Goal: Task Accomplishment & Management: Use online tool/utility

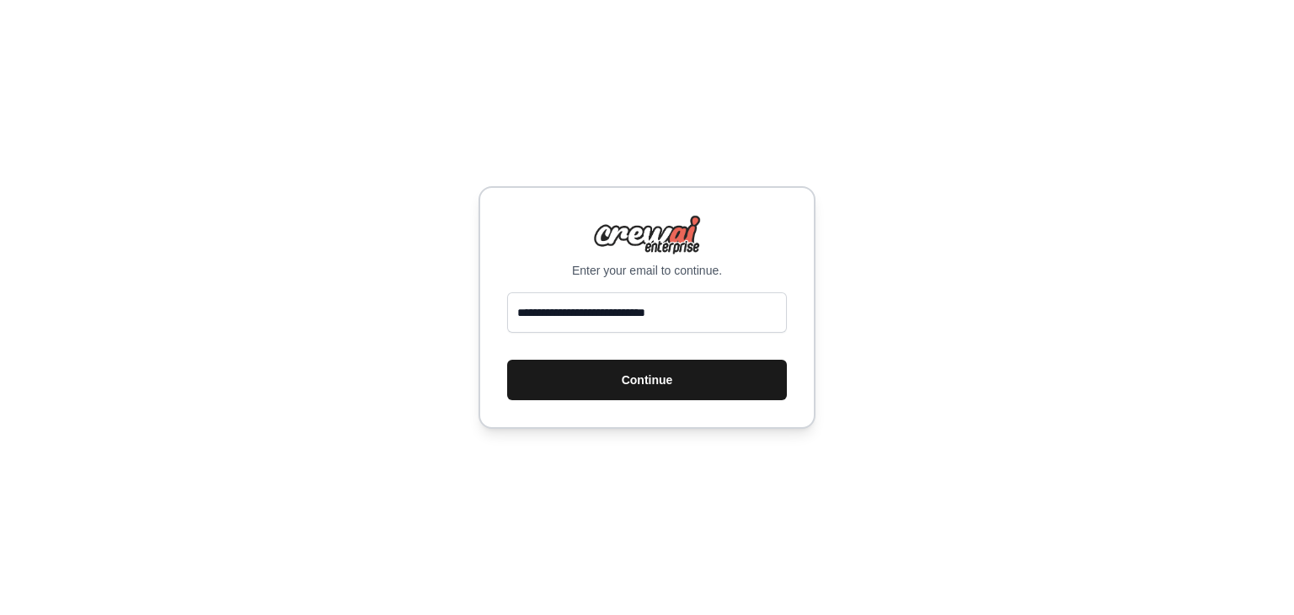
click at [629, 379] on button "Continue" at bounding box center [647, 380] width 280 height 40
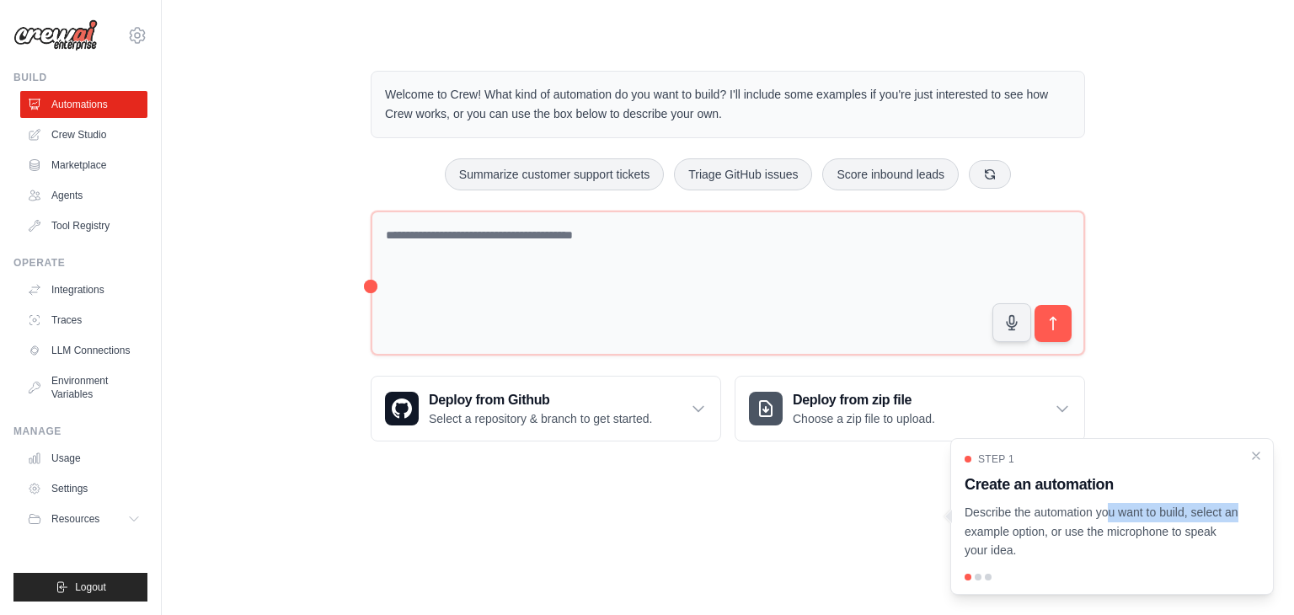
drag, startPoint x: 1052, startPoint y: 511, endPoint x: 1200, endPoint y: 509, distance: 148.3
click at [1200, 509] on p "Describe the automation you want to build, select an example option, or use the…" at bounding box center [1102, 531] width 275 height 57
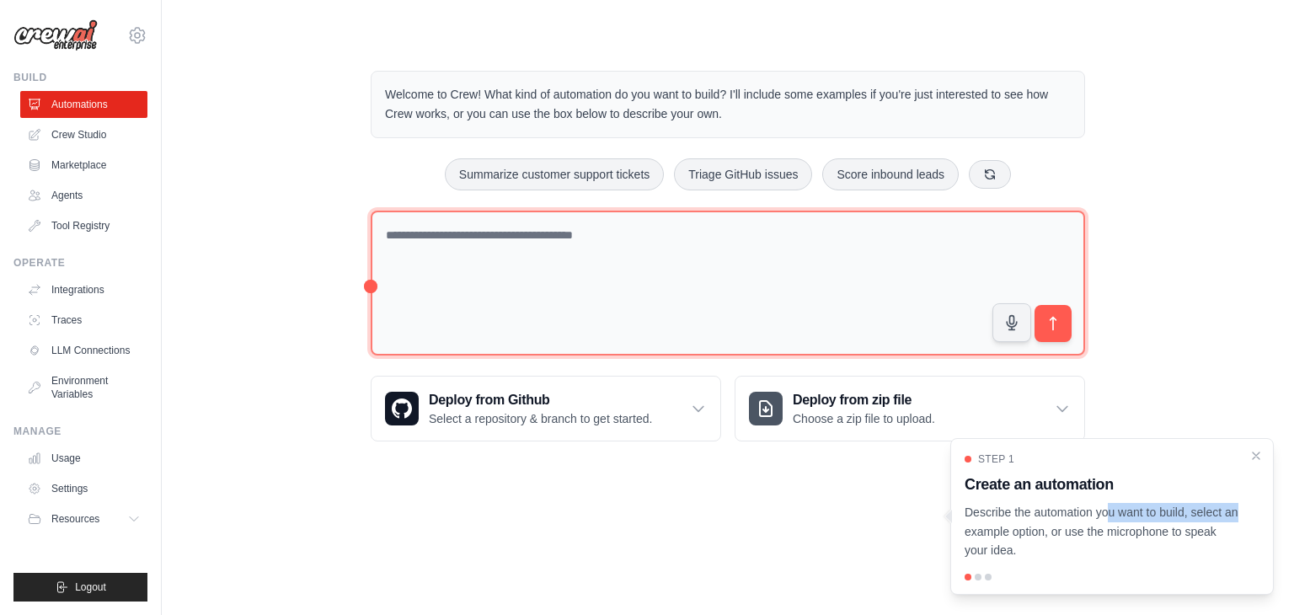
click at [617, 258] on textarea at bounding box center [728, 284] width 715 height 146
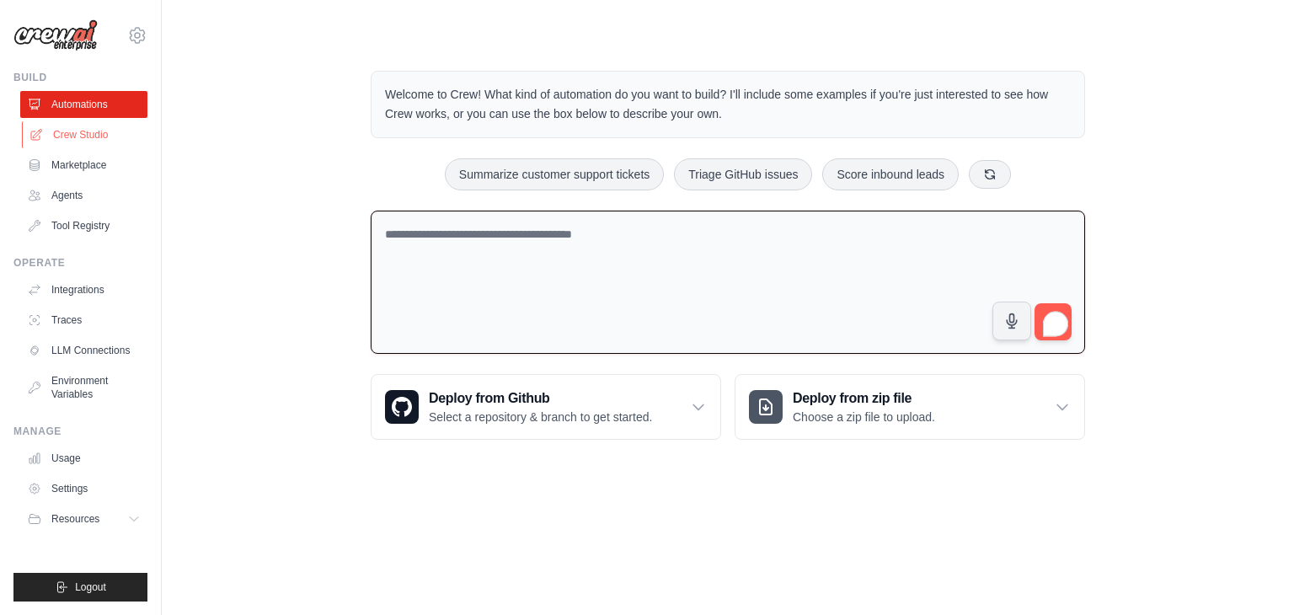
click at [98, 136] on link "Crew Studio" at bounding box center [85, 134] width 127 height 27
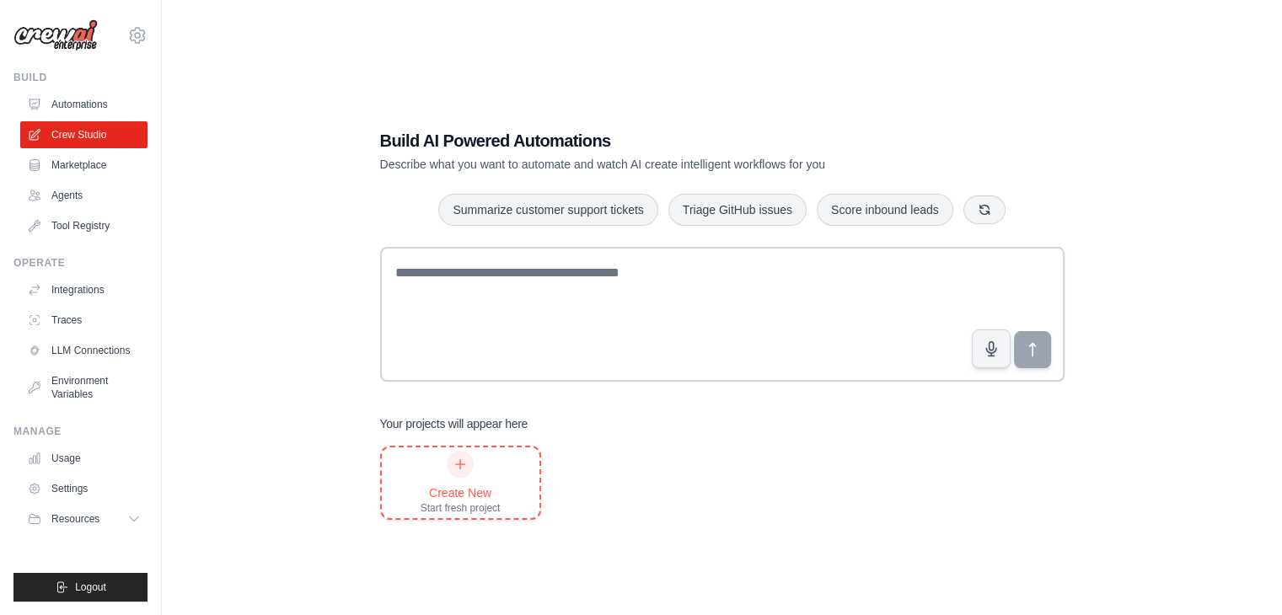
click at [465, 472] on div at bounding box center [460, 464] width 27 height 27
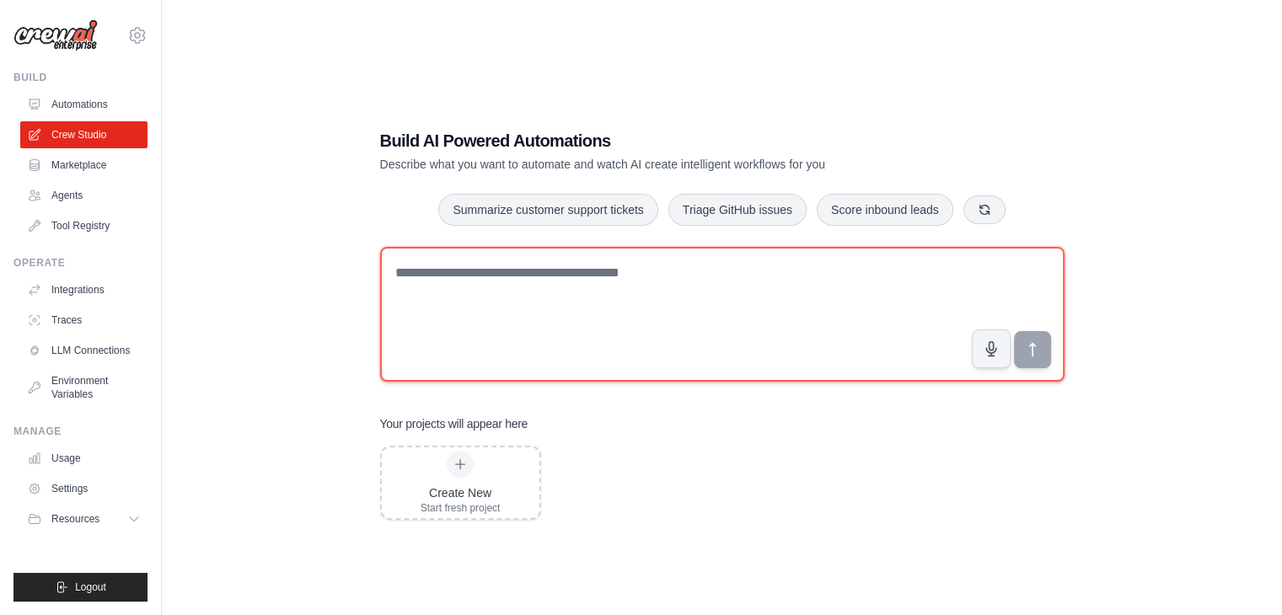
click at [475, 327] on textarea at bounding box center [722, 314] width 684 height 135
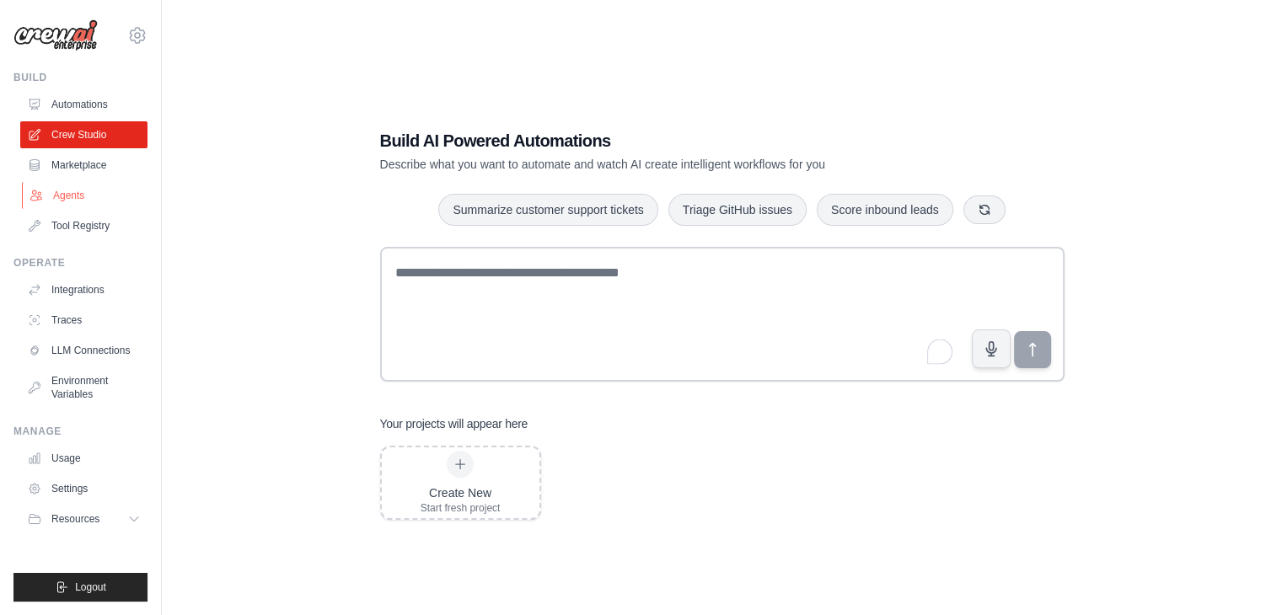
click at [78, 196] on link "Agents" at bounding box center [85, 195] width 127 height 27
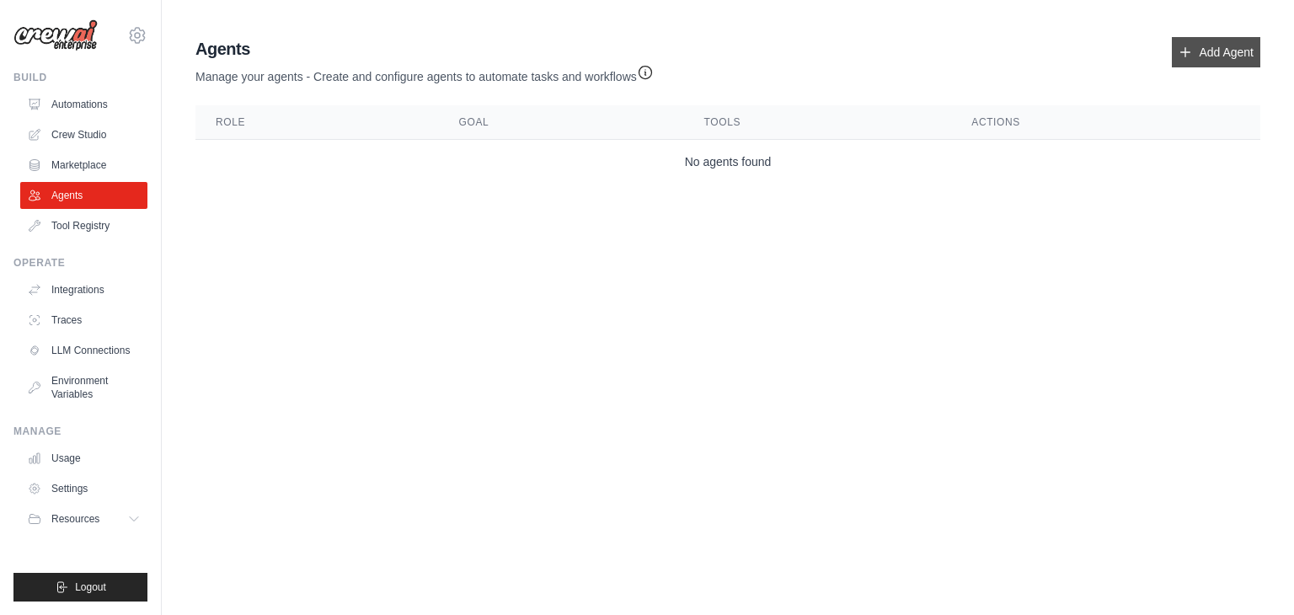
click at [1229, 51] on link "Add Agent" at bounding box center [1216, 52] width 88 height 30
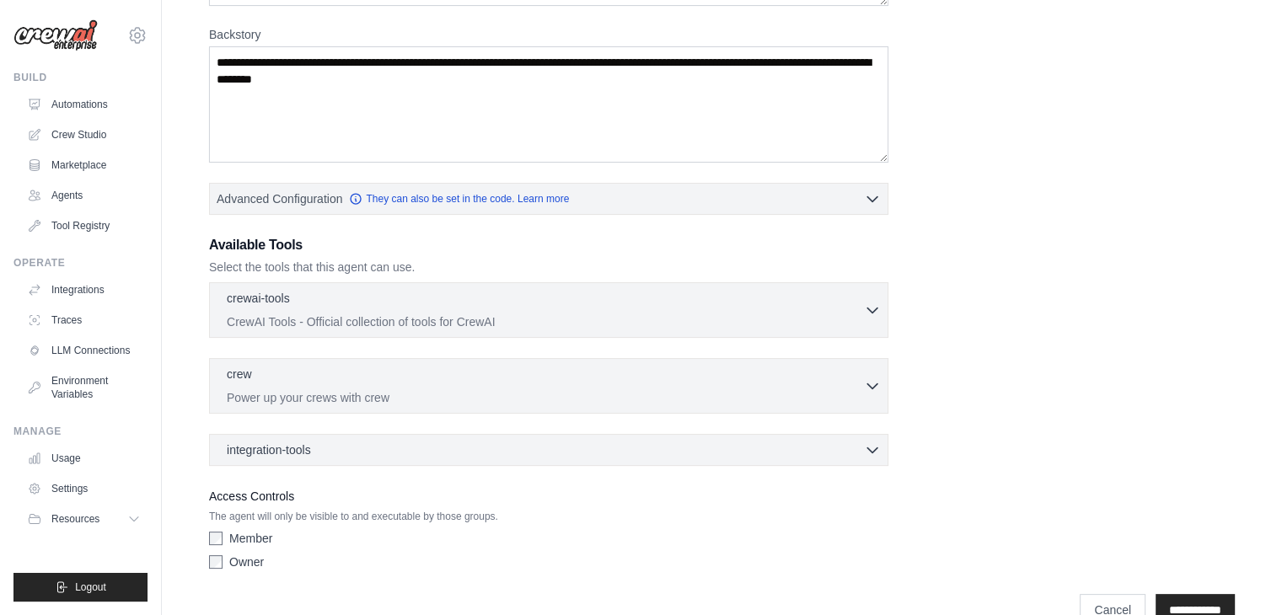
scroll to position [253, 0]
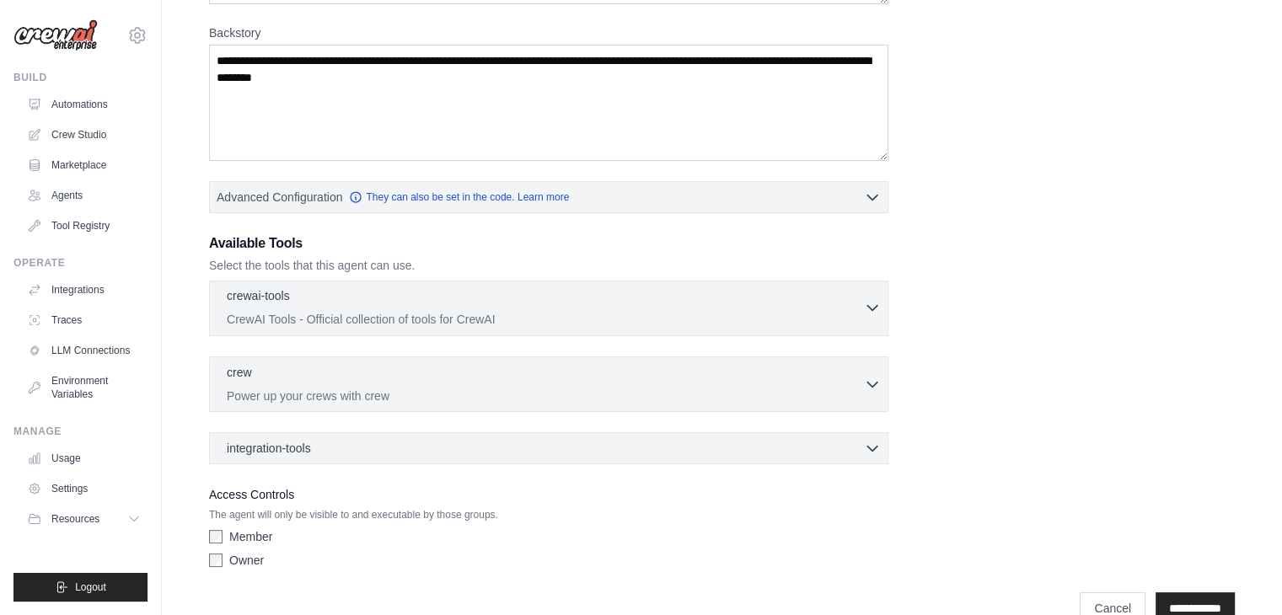
click at [742, 296] on div "crewai-tools 0 selected" at bounding box center [545, 297] width 637 height 20
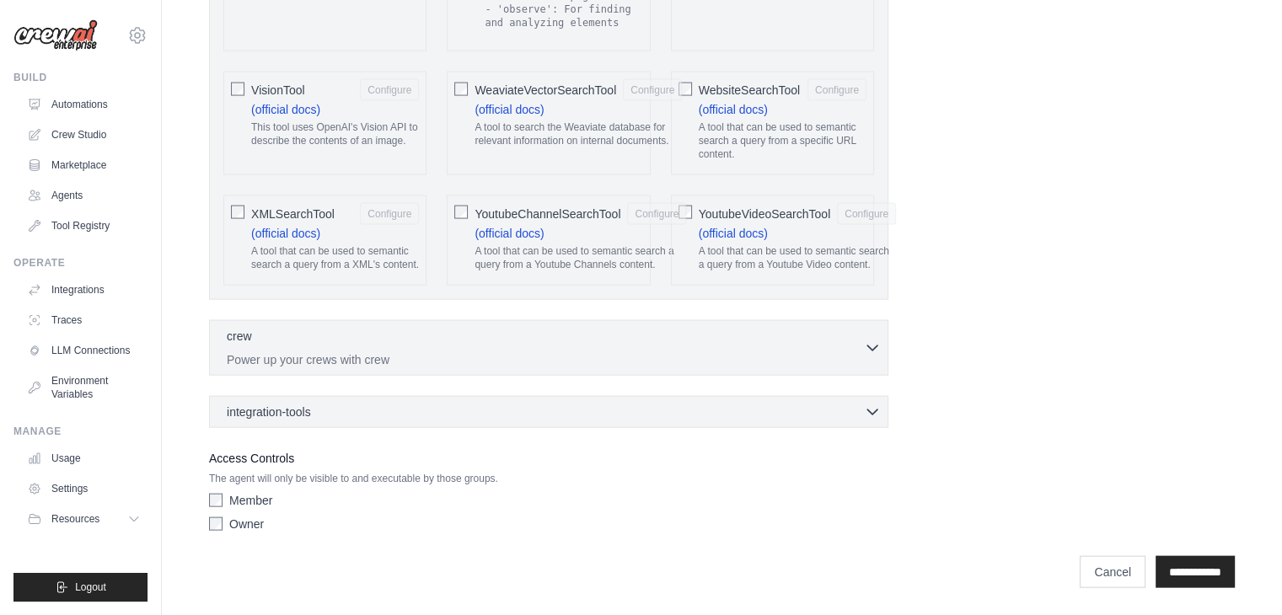
scroll to position [3493, 0]
click at [632, 358] on p "Power up your crews with crew" at bounding box center [545, 359] width 637 height 17
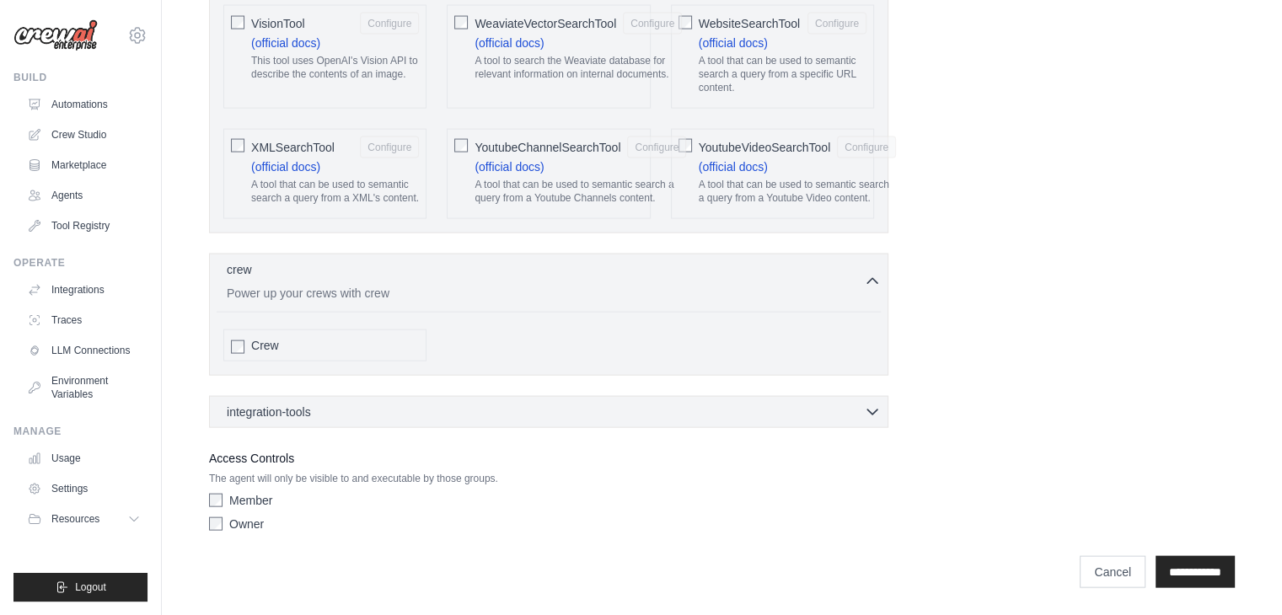
scroll to position [3559, 0]
click at [61, 164] on link "Marketplace" at bounding box center [85, 165] width 127 height 27
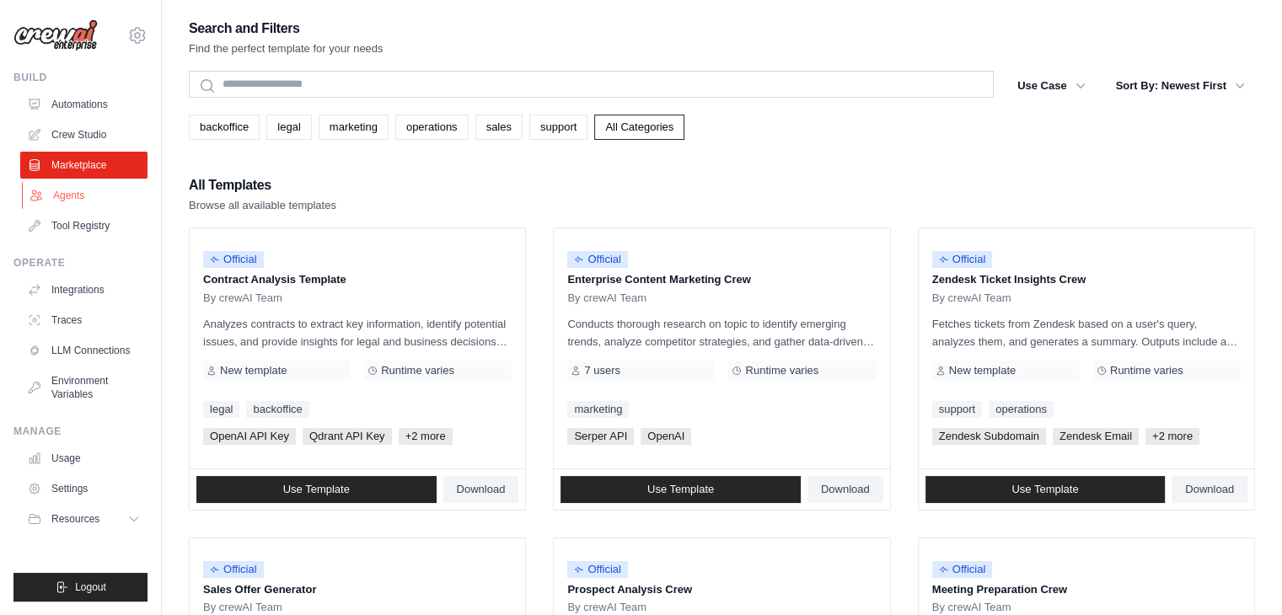
click at [74, 197] on link "Agents" at bounding box center [85, 195] width 127 height 27
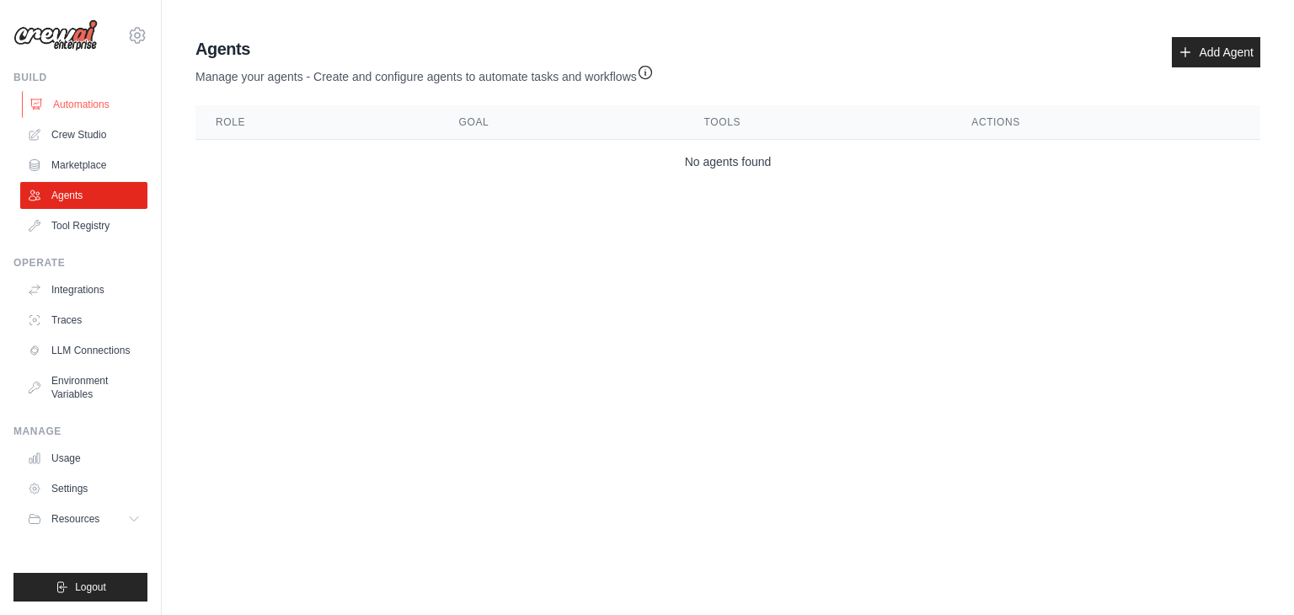
click at [93, 105] on link "Automations" at bounding box center [85, 104] width 127 height 27
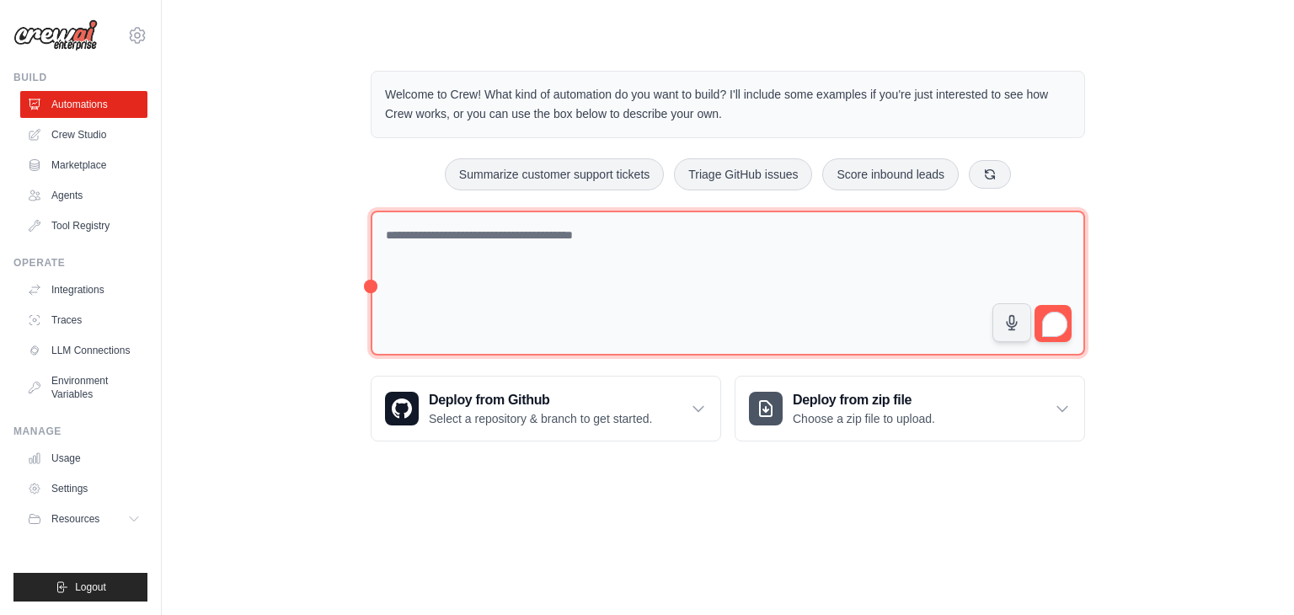
click at [584, 297] on textarea "To enrich screen reader interactions, please activate Accessibility in Grammarl…" at bounding box center [728, 284] width 715 height 146
click at [752, 233] on textarea "To enrich screen reader interactions, please activate Accessibility in Grammarl…" at bounding box center [728, 284] width 715 height 146
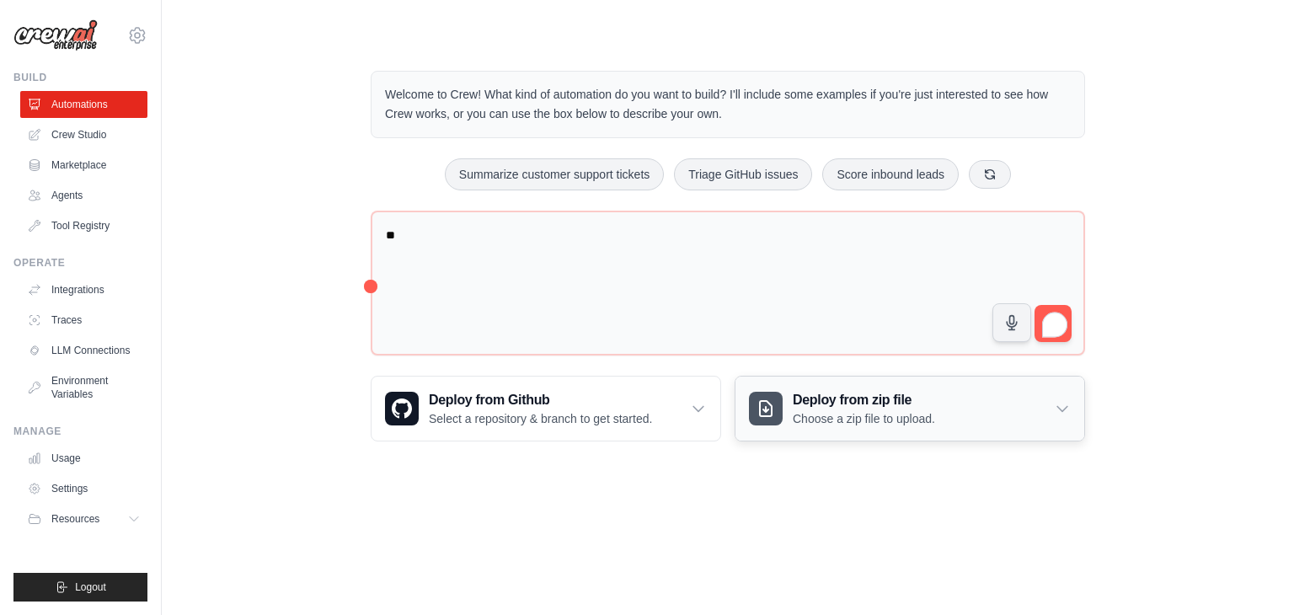
click at [1011, 400] on div "Deploy from zip file Choose a zip file to upload." at bounding box center [910, 409] width 349 height 64
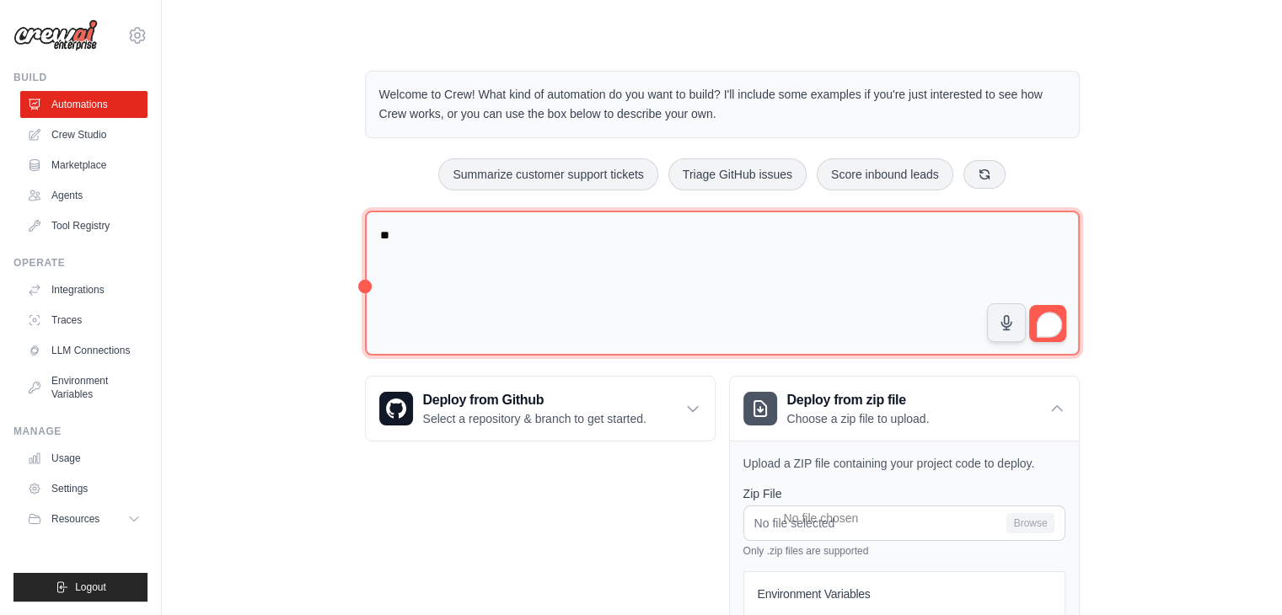
click at [686, 293] on textarea "*" at bounding box center [722, 284] width 715 height 146
type textarea "**********"
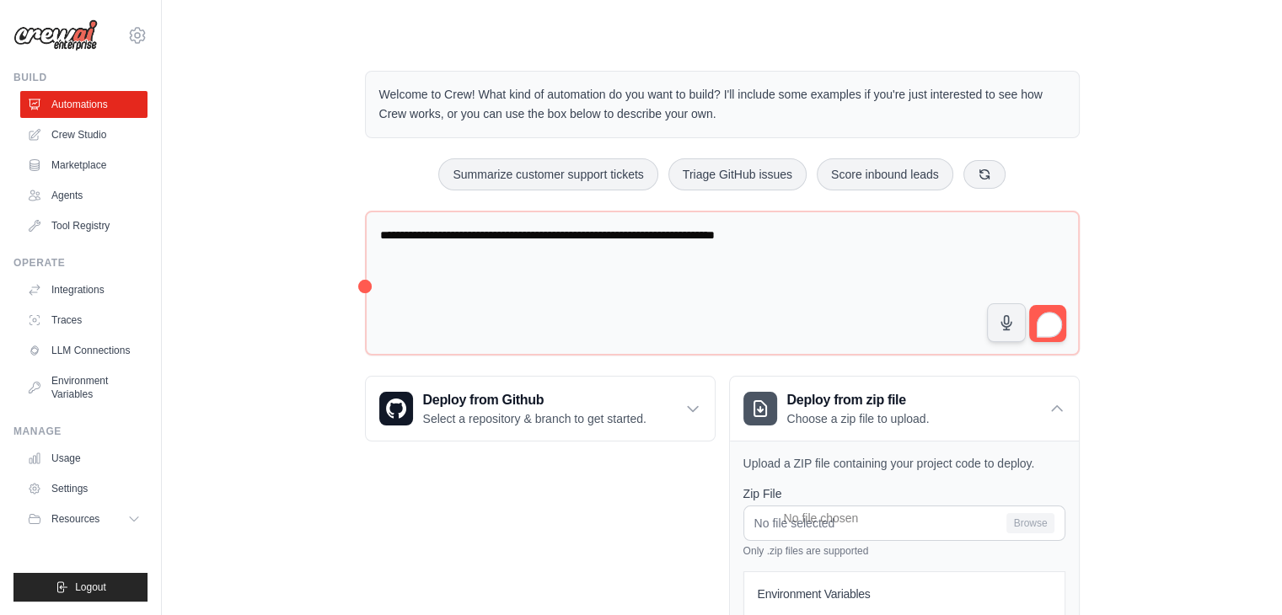
click at [1052, 307] on span at bounding box center [1050, 322] width 24 height 31
click at [1048, 317] on html "ravikumarramadoss@pixmonks.com Settings Build Automations Crew Studio Resources" at bounding box center [641, 408] width 1282 height 816
click at [1059, 331] on div at bounding box center [1038, 323] width 47 height 28
click at [1058, 307] on span at bounding box center [1050, 322] width 24 height 30
click at [930, 203] on div "**********" at bounding box center [722, 421] width 755 height 755
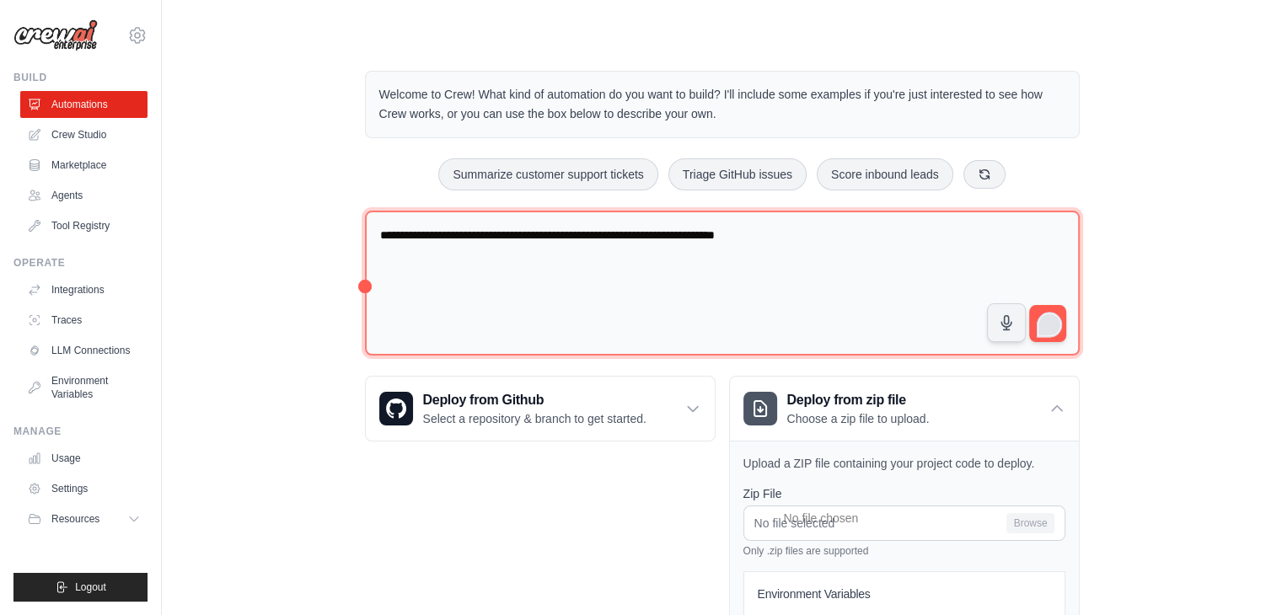
click at [925, 233] on textarea "**********" at bounding box center [722, 284] width 715 height 146
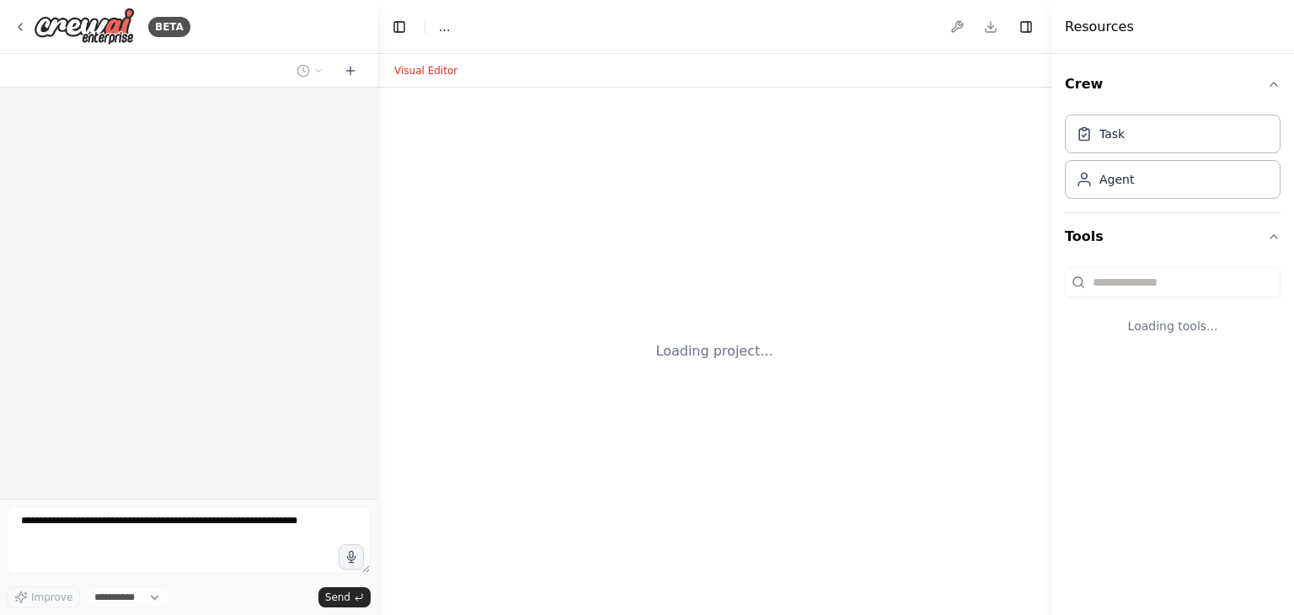
select select "****"
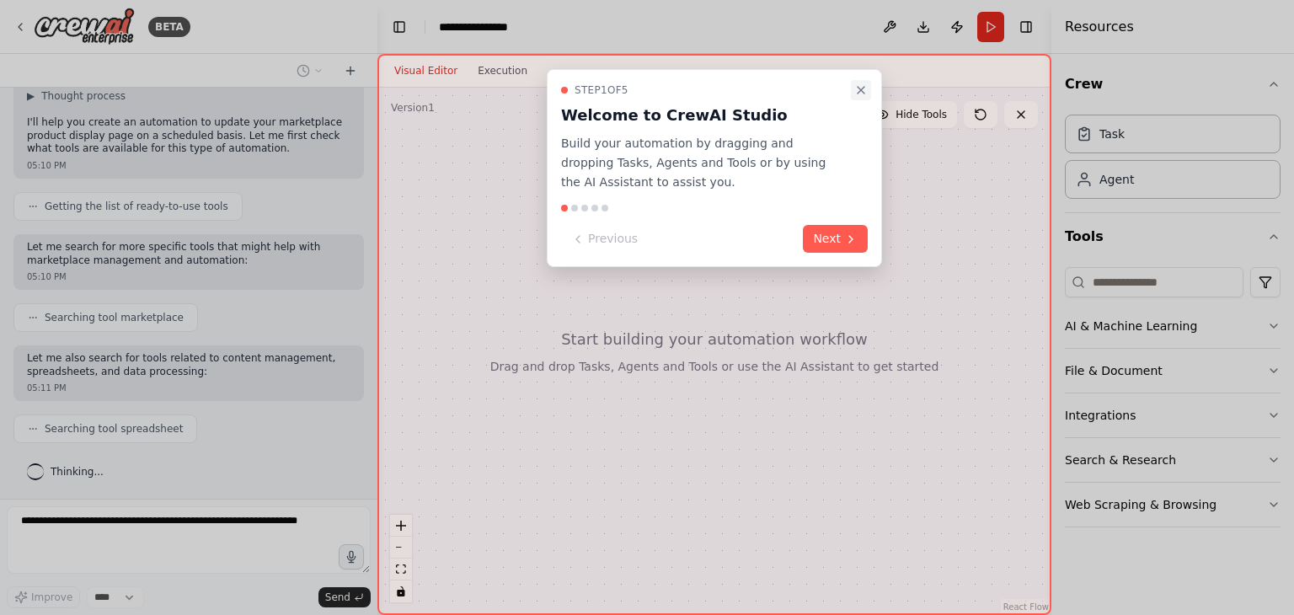
scroll to position [132, 0]
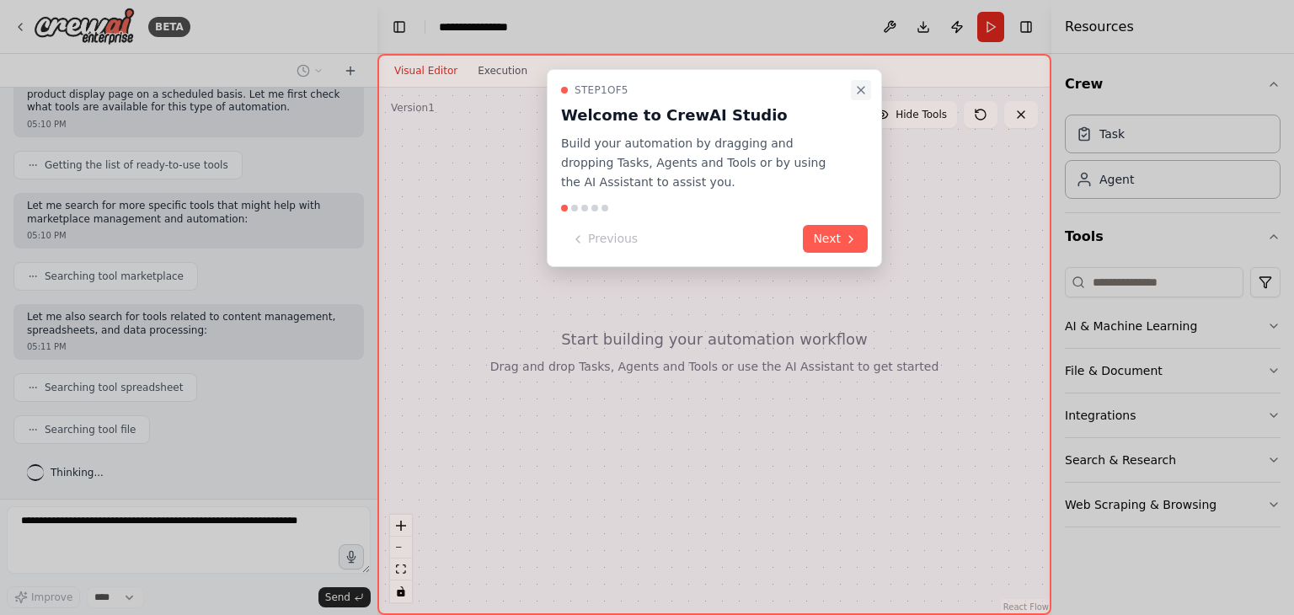
click at [860, 88] on icon "Close walkthrough" at bounding box center [860, 89] width 13 height 13
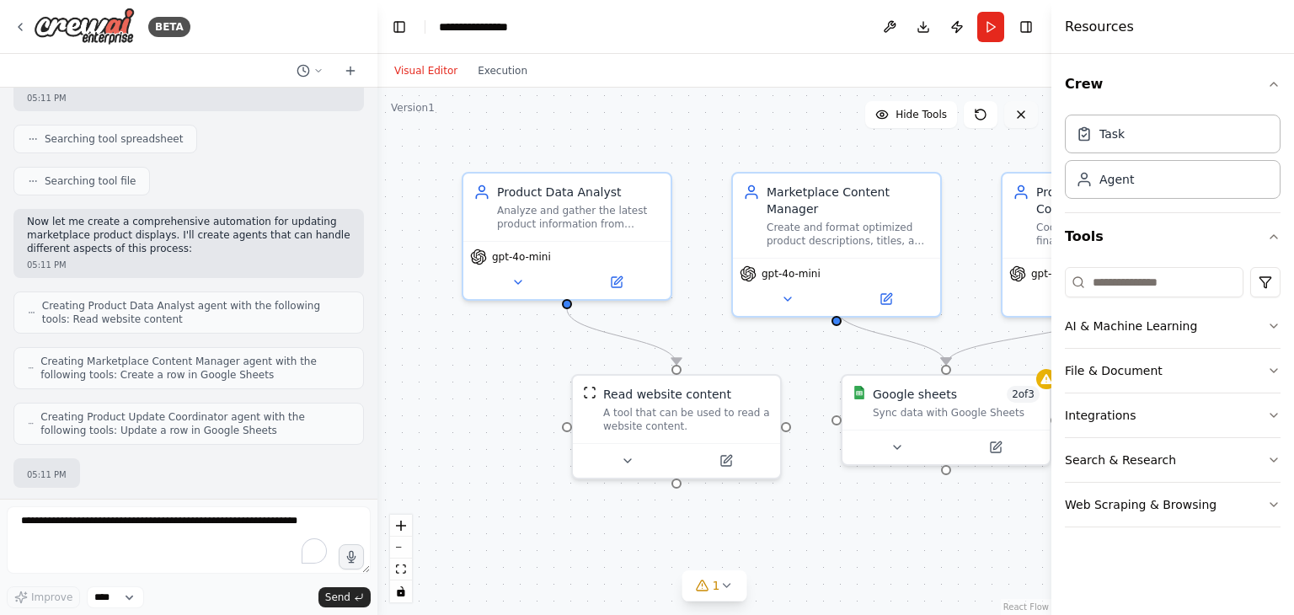
scroll to position [479, 0]
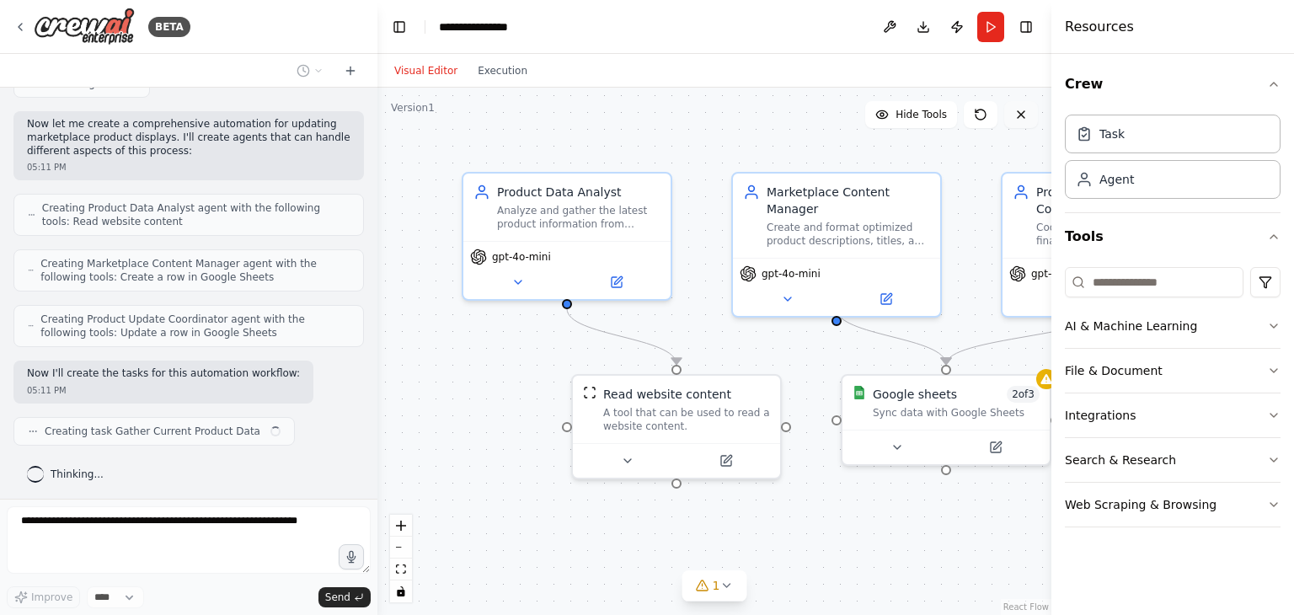
click at [1020, 118] on icon at bounding box center [1021, 114] width 13 height 13
click at [1020, 114] on icon at bounding box center [1021, 114] width 13 height 13
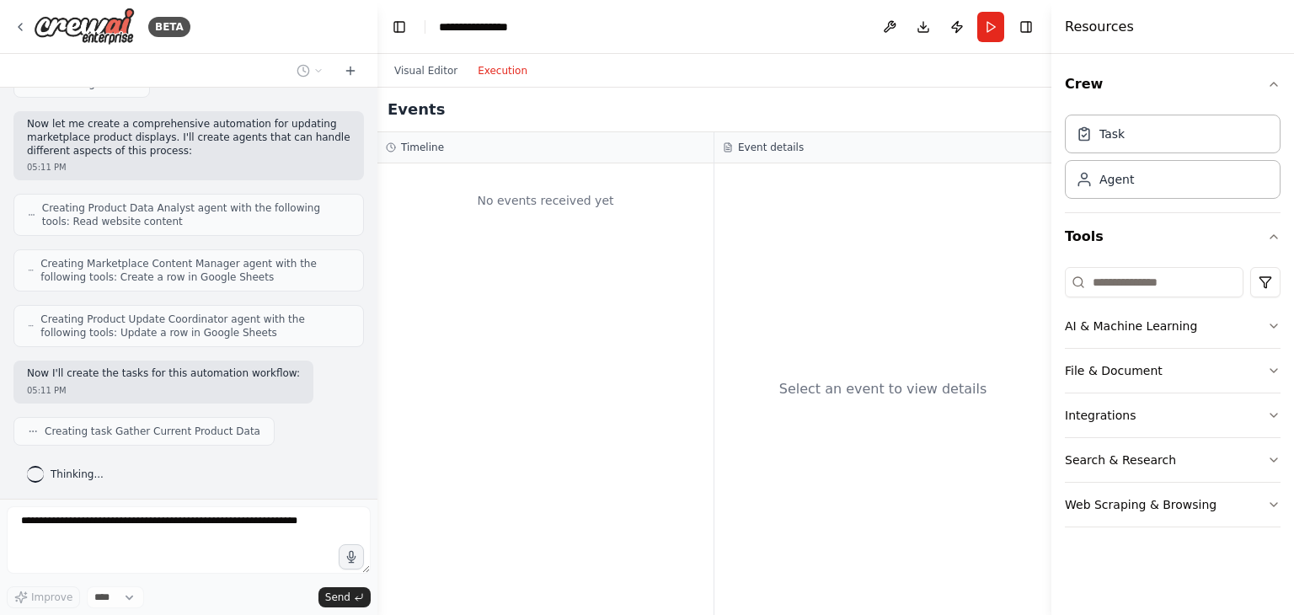
click at [517, 66] on button "Execution" at bounding box center [503, 71] width 70 height 20
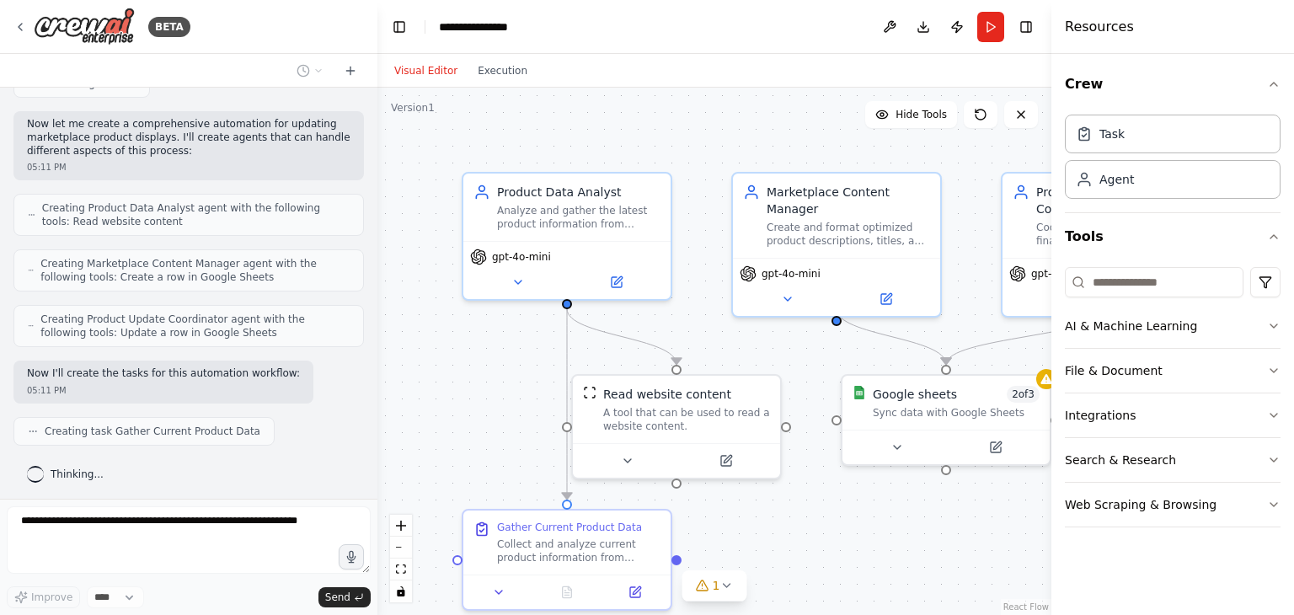
click at [429, 67] on button "Visual Editor" at bounding box center [425, 71] width 83 height 20
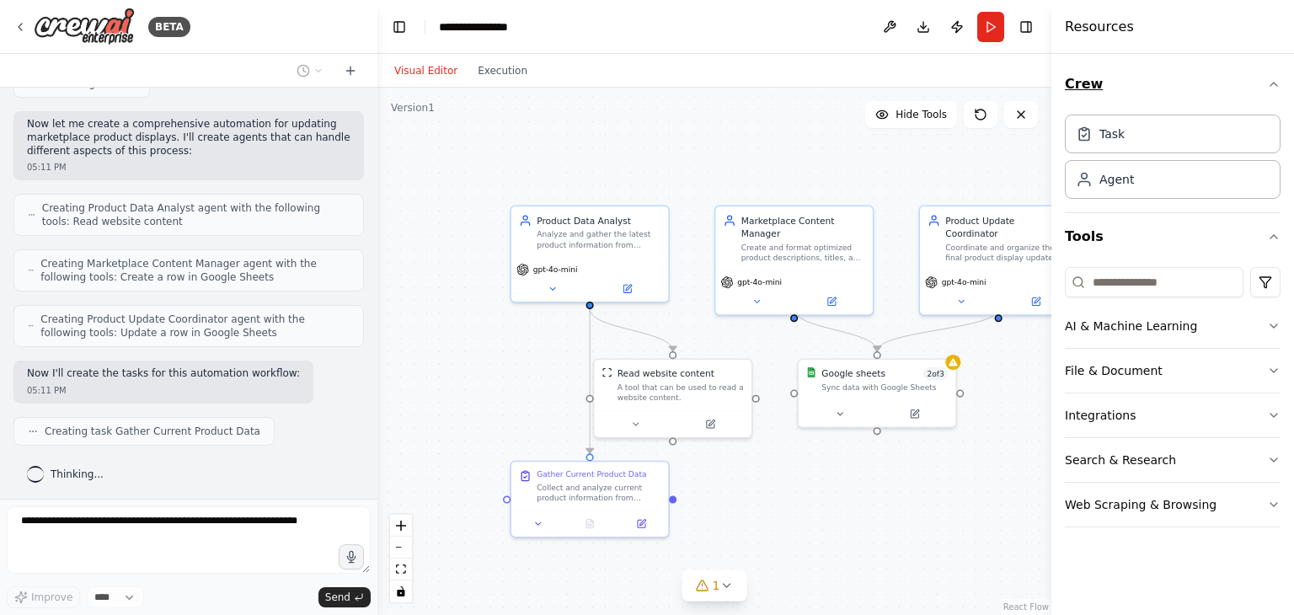
click at [1276, 83] on icon "button" at bounding box center [1273, 84] width 13 height 13
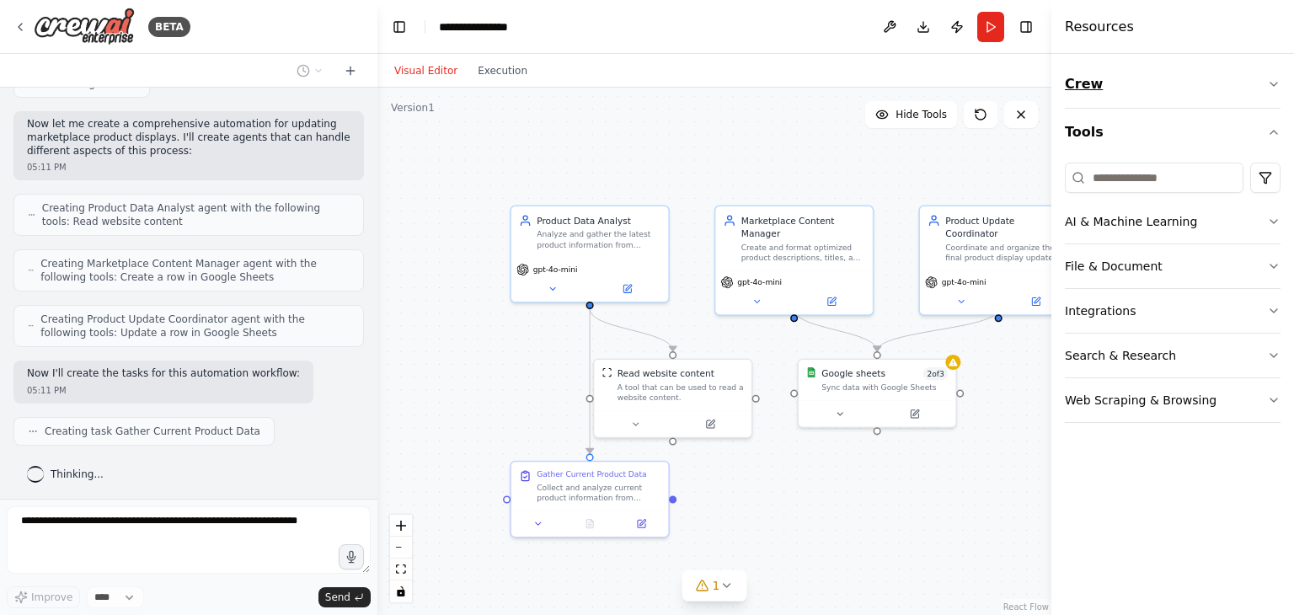
click at [1089, 79] on button "Crew" at bounding box center [1173, 84] width 216 height 47
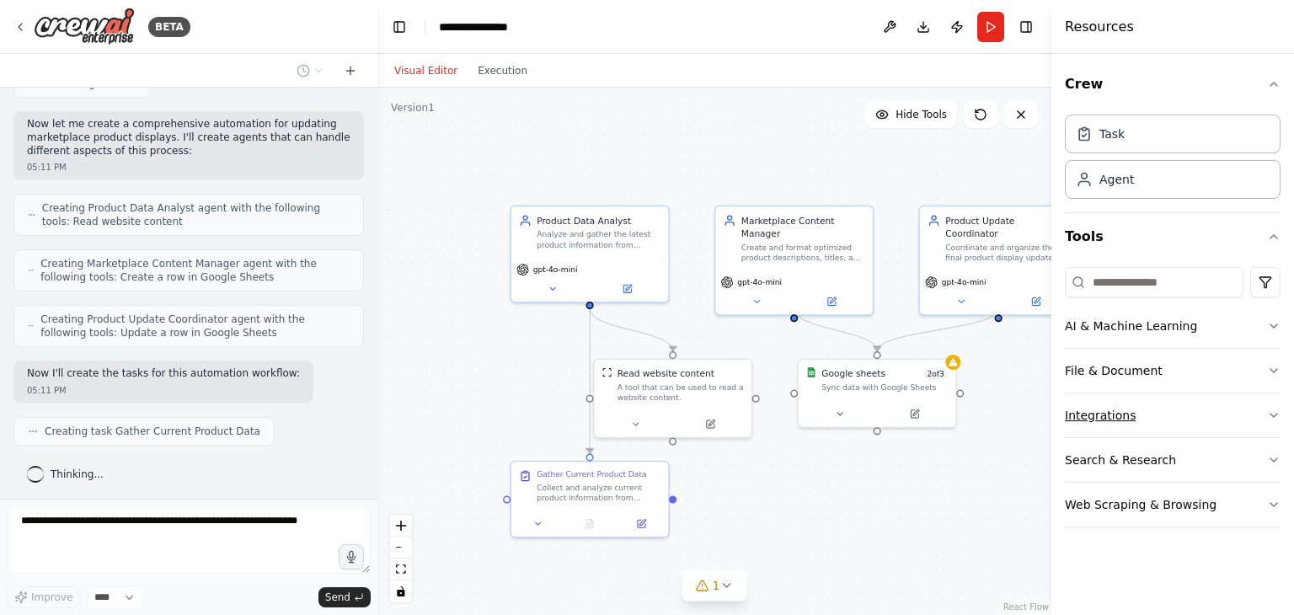
click at [1136, 415] on button "Integrations" at bounding box center [1173, 416] width 216 height 44
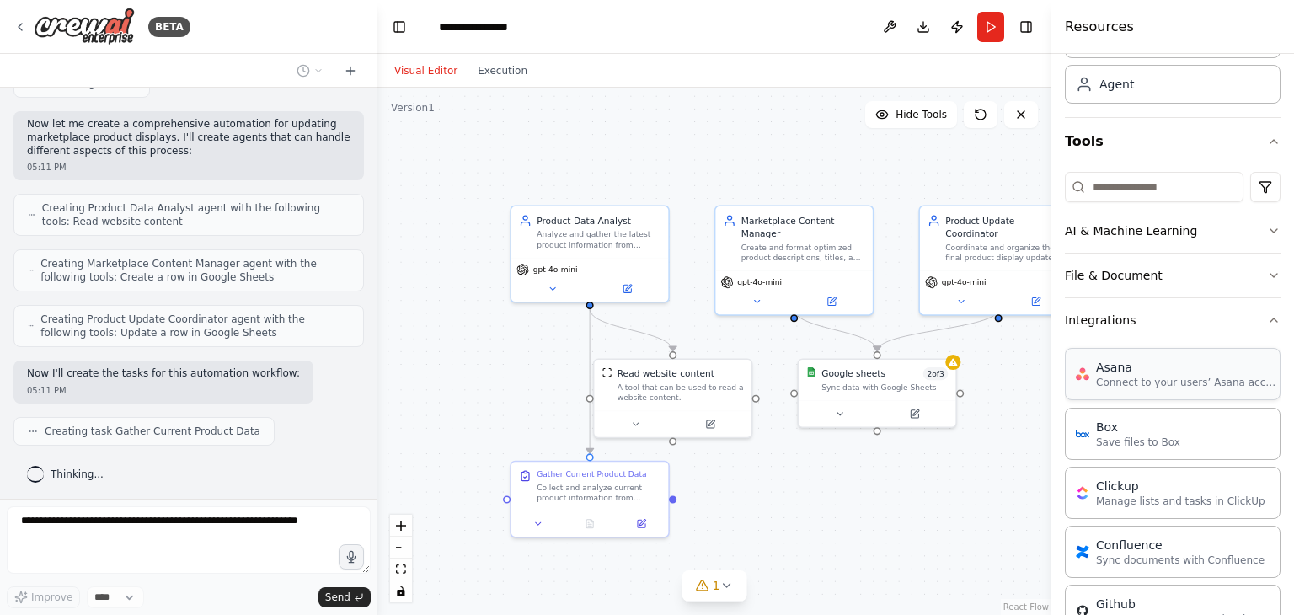
scroll to position [84, 0]
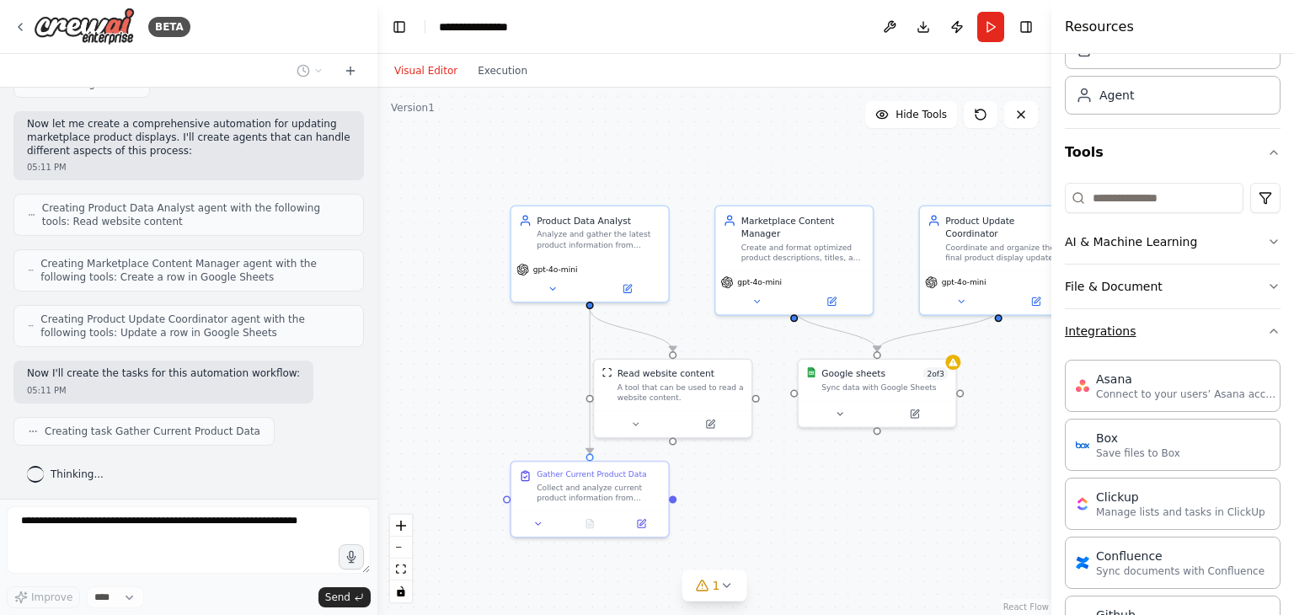
click at [1222, 318] on button "Integrations" at bounding box center [1173, 331] width 216 height 44
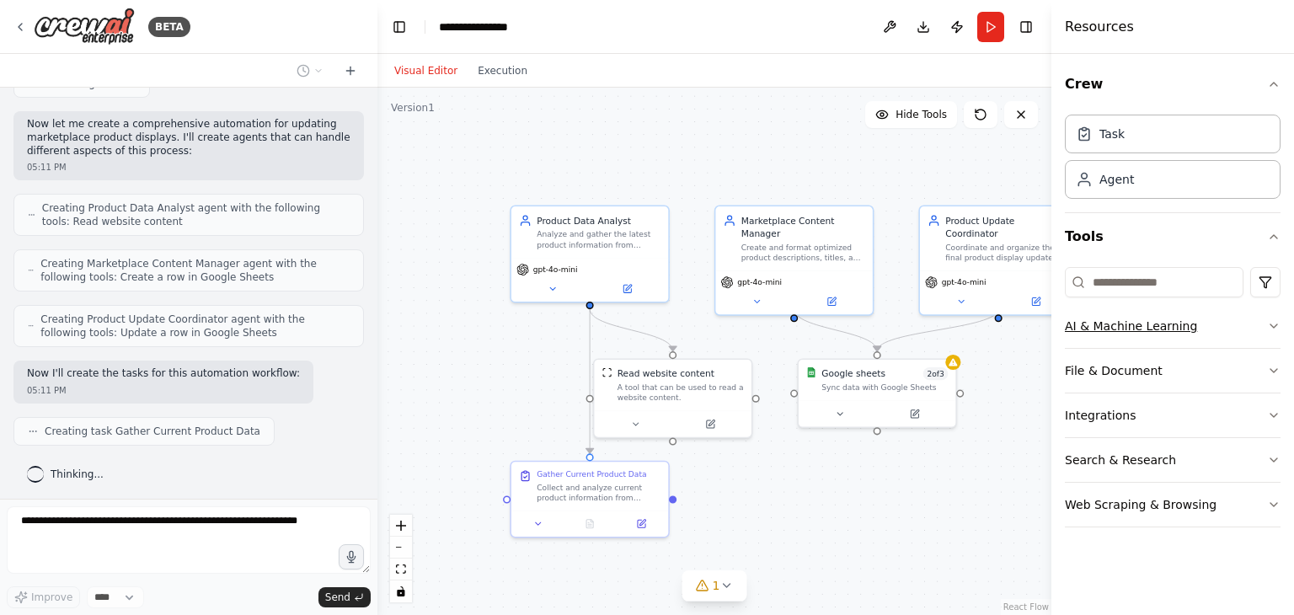
click at [1197, 325] on button "AI & Machine Learning" at bounding box center [1173, 326] width 216 height 44
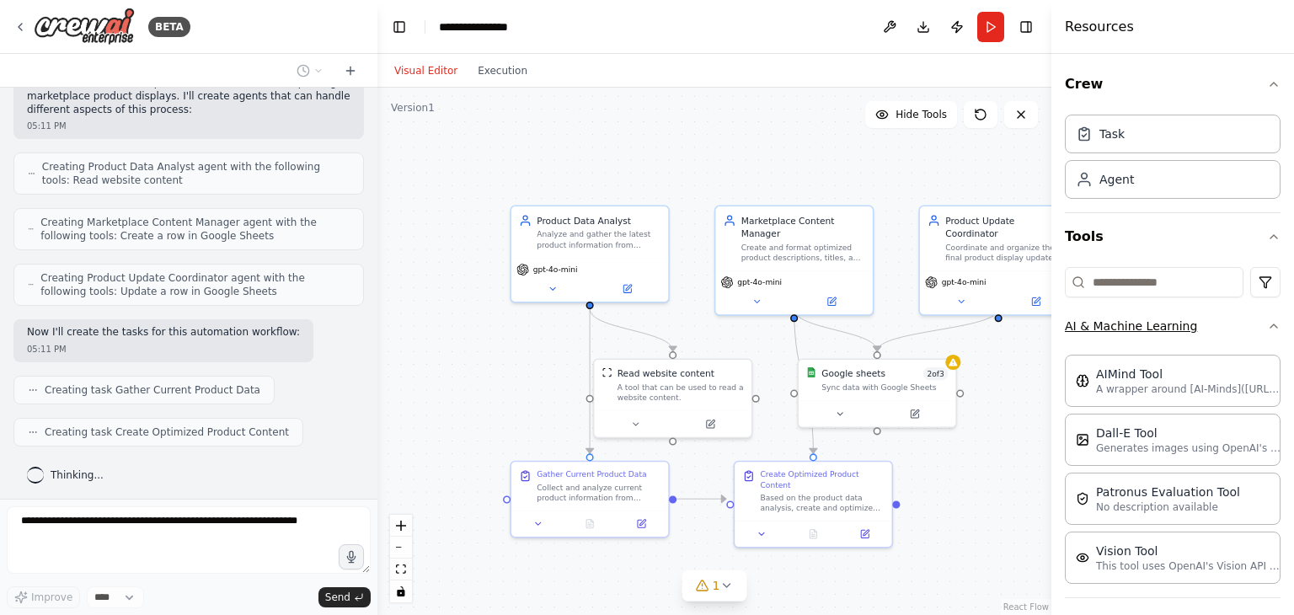
click at [1240, 333] on button "AI & Machine Learning" at bounding box center [1173, 326] width 216 height 44
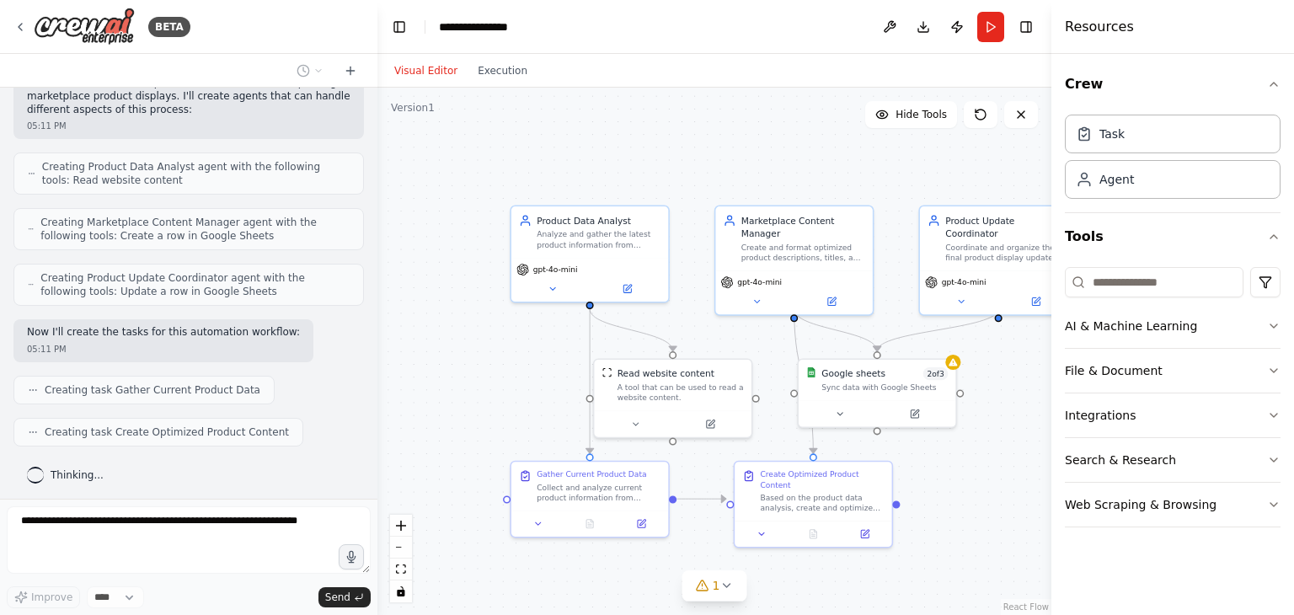
click at [1284, 503] on div "Crew Task Agent Tools AI & Machine Learning File & Document Integrations Search…" at bounding box center [1173, 334] width 243 height 561
click at [1283, 503] on div "Crew Task Agent Tools AI & Machine Learning File & Document Integrations Search…" at bounding box center [1173, 334] width 243 height 561
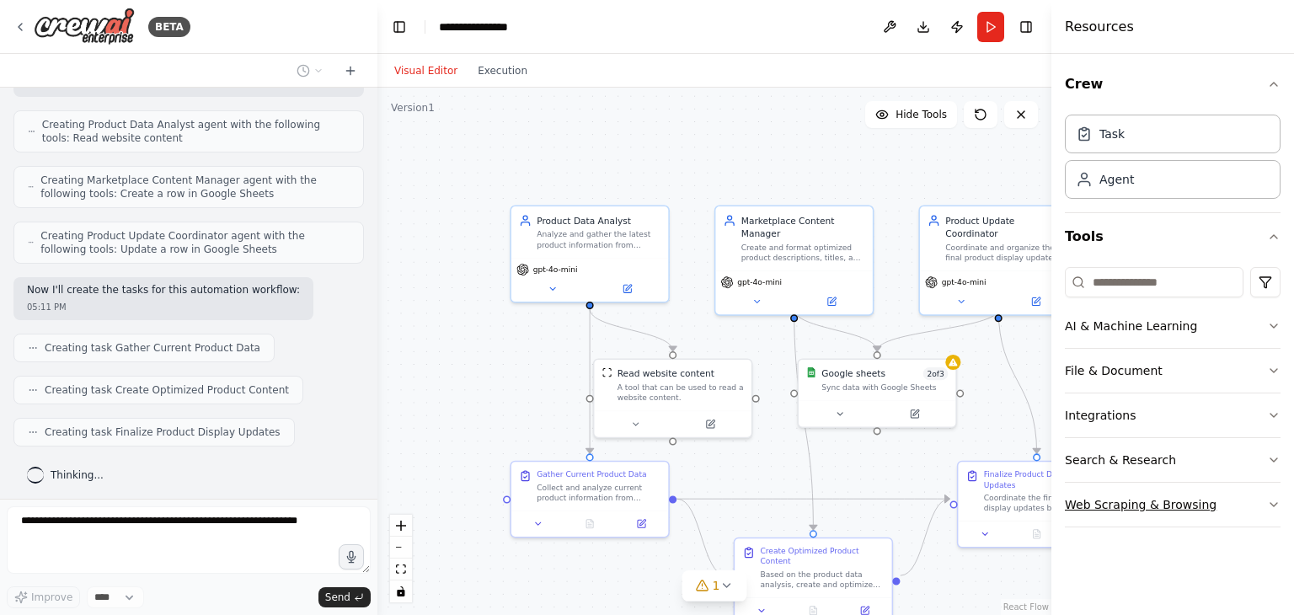
click at [1277, 503] on icon "button" at bounding box center [1273, 504] width 13 height 13
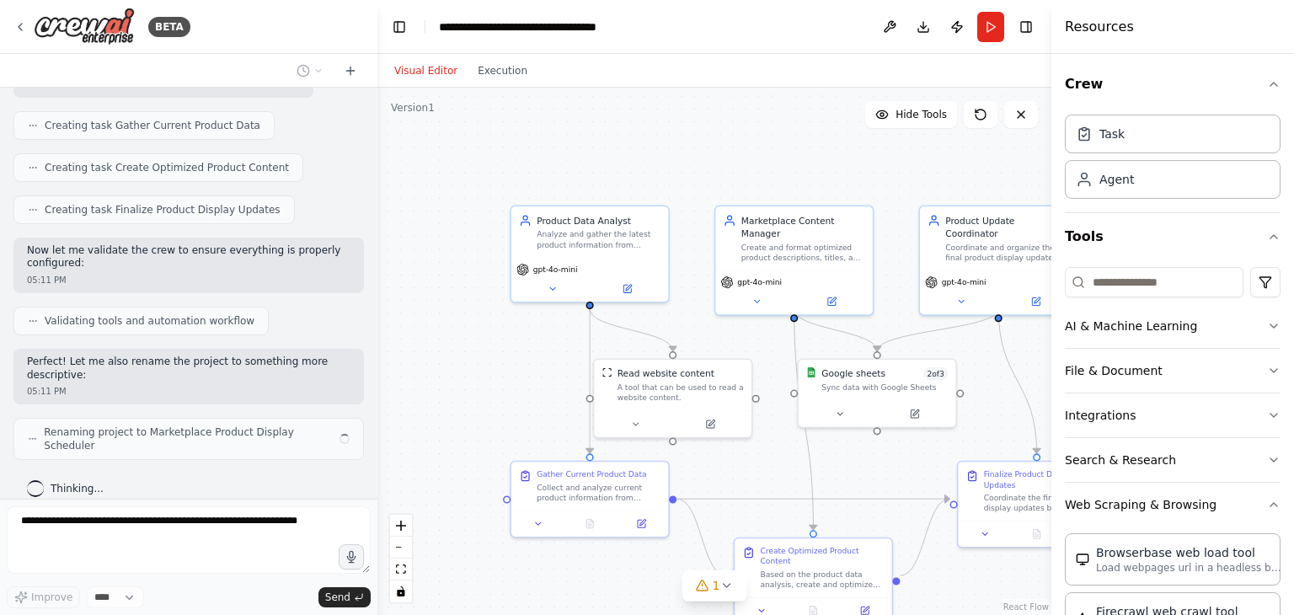
scroll to position [0, 0]
click at [1251, 372] on button "File & Document" at bounding box center [1173, 371] width 216 height 44
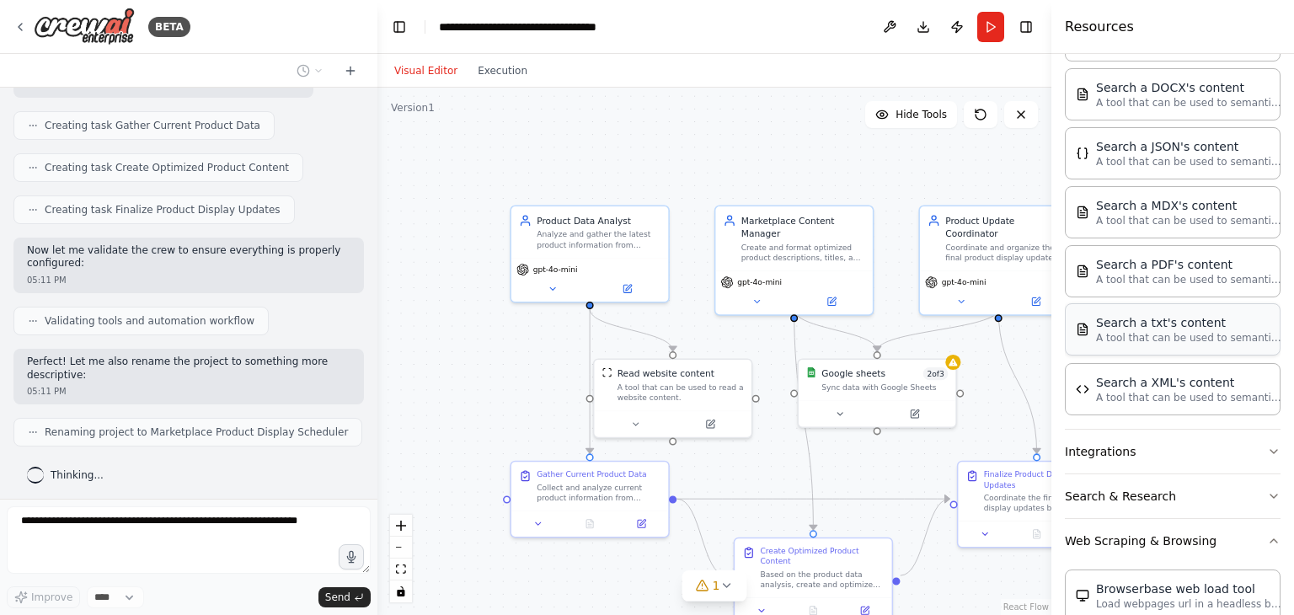
scroll to position [506, 0]
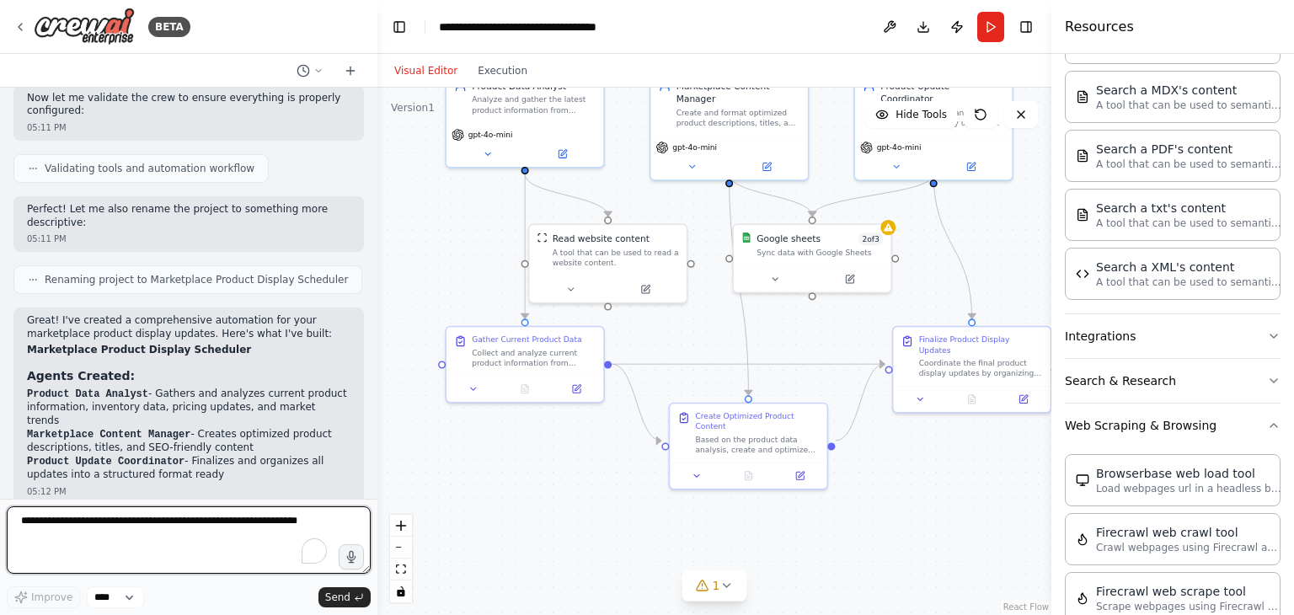
drag, startPoint x: 905, startPoint y: 454, endPoint x: 840, endPoint y: 319, distance: 149.6
click at [840, 319] on div ".deletable-edge-delete-btn { width: 20px; height: 20px; border: 0px solid #ffff…" at bounding box center [715, 352] width 674 height 528
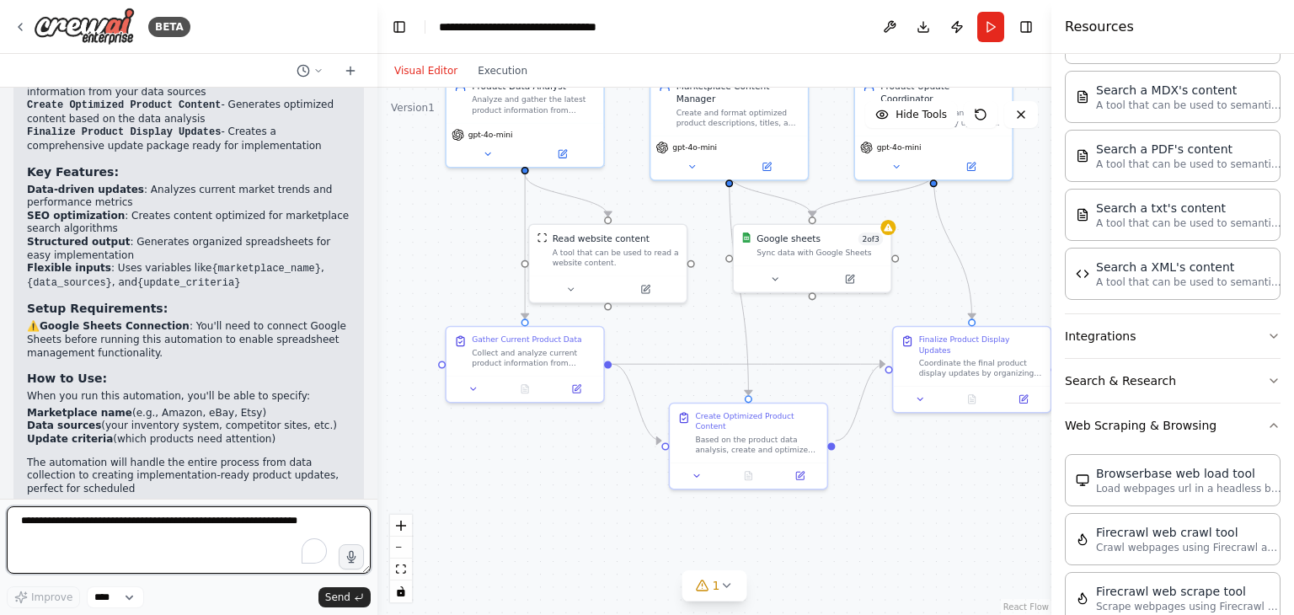
scroll to position [1391, 0]
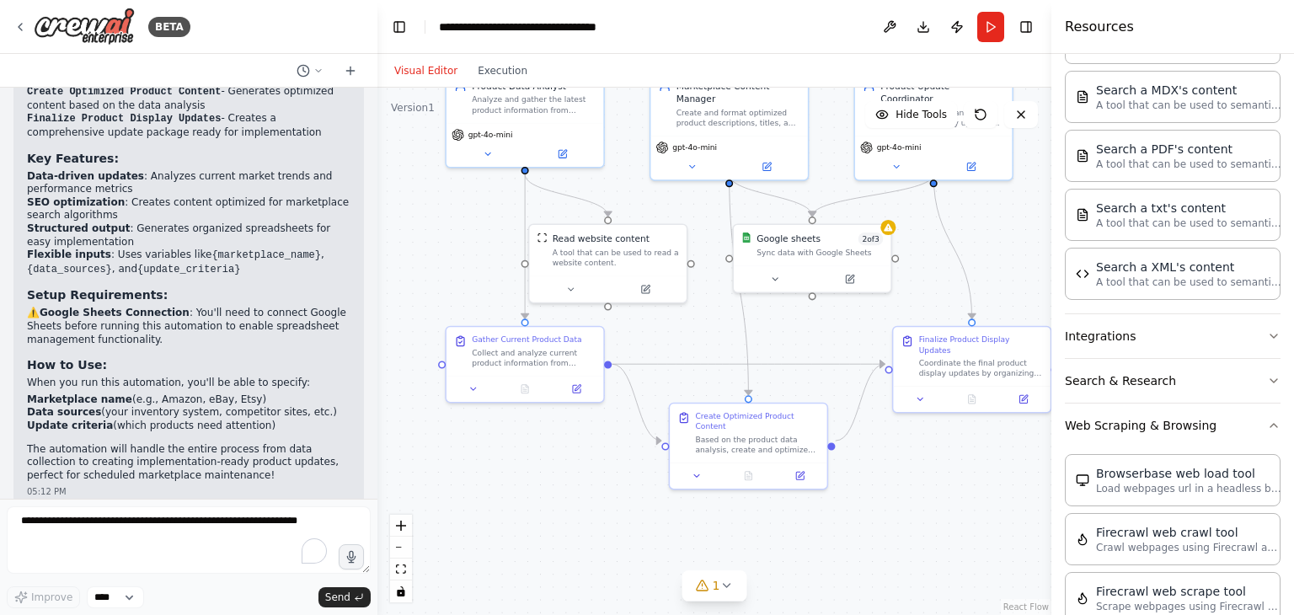
drag, startPoint x: 147, startPoint y: 378, endPoint x: 233, endPoint y: 385, distance: 86.2
click at [233, 394] on li "Marketplace name (e.g., Amazon, eBay, Etsy)" at bounding box center [189, 400] width 324 height 13
drag, startPoint x: 134, startPoint y: 391, endPoint x: 314, endPoint y: 399, distance: 180.5
click at [314, 406] on li "Data sources (your inventory system, competitor sites, etc.)" at bounding box center [189, 412] width 324 height 13
drag, startPoint x: 99, startPoint y: 413, endPoint x: 258, endPoint y: 410, distance: 158.4
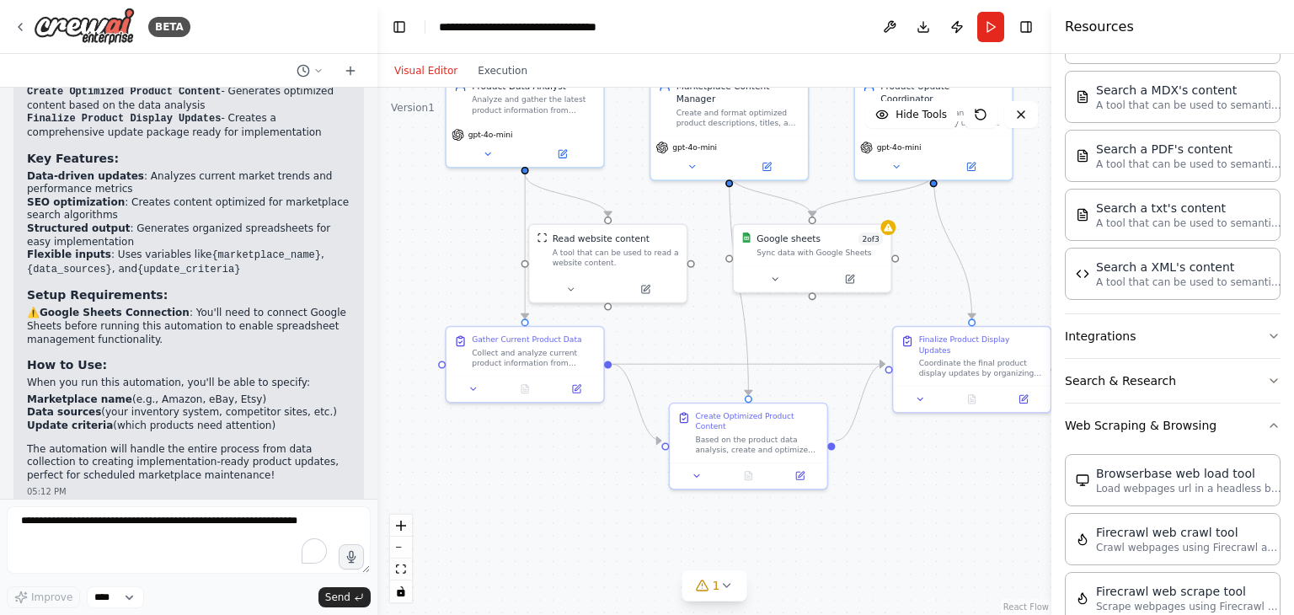
click at [258, 420] on li "Update criteria (which products need attention)" at bounding box center [189, 426] width 324 height 13
drag, startPoint x: 52, startPoint y: 426, endPoint x: 158, endPoint y: 426, distance: 106.2
click at [158, 443] on p "The automation will handle the entire process from data collection to creating …" at bounding box center [189, 463] width 324 height 40
click at [283, 443] on p "The automation will handle the entire process from data collection to creating …" at bounding box center [189, 463] width 324 height 40
click at [155, 443] on p "The automation will handle the entire process from data collection to creating …" at bounding box center [189, 463] width 324 height 40
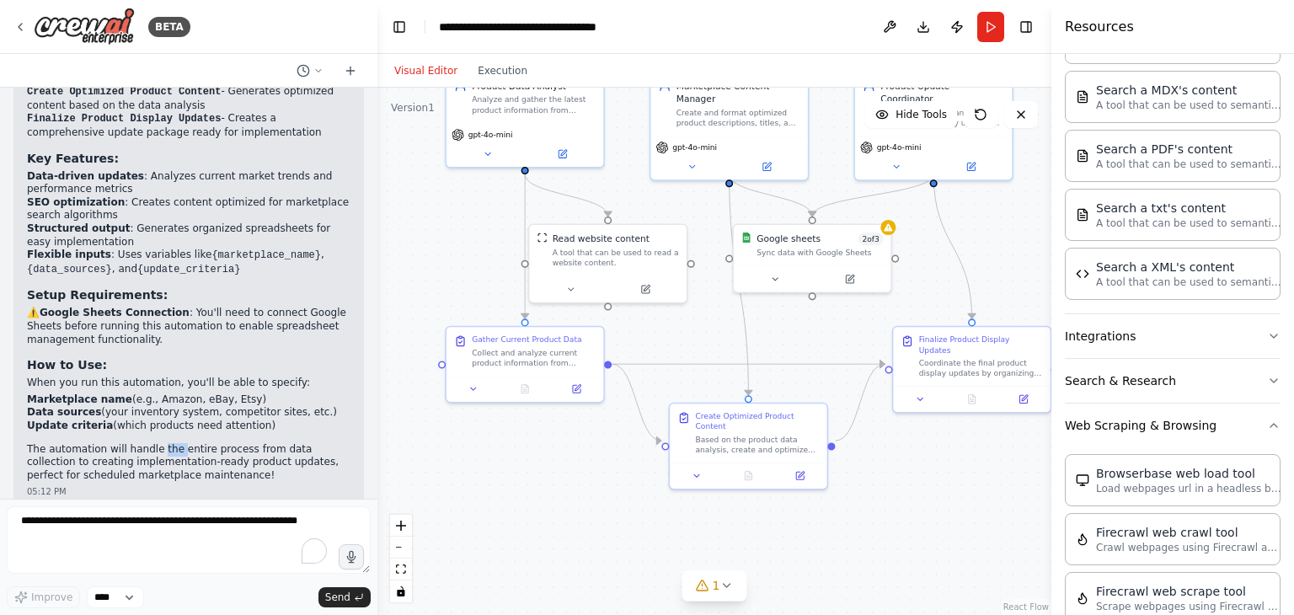
click at [155, 443] on p "The automation will handle the entire process from data collection to creating …" at bounding box center [189, 463] width 324 height 40
drag, startPoint x: 78, startPoint y: 436, endPoint x: 196, endPoint y: 439, distance: 118.9
click at [196, 443] on p "The automation will handle the entire process from data collection to creating …" at bounding box center [189, 463] width 324 height 40
drag, startPoint x: 253, startPoint y: 442, endPoint x: 318, endPoint y: 446, distance: 65.0
click at [318, 446] on p "The automation will handle the entire process from data collection to creating …" at bounding box center [189, 463] width 324 height 40
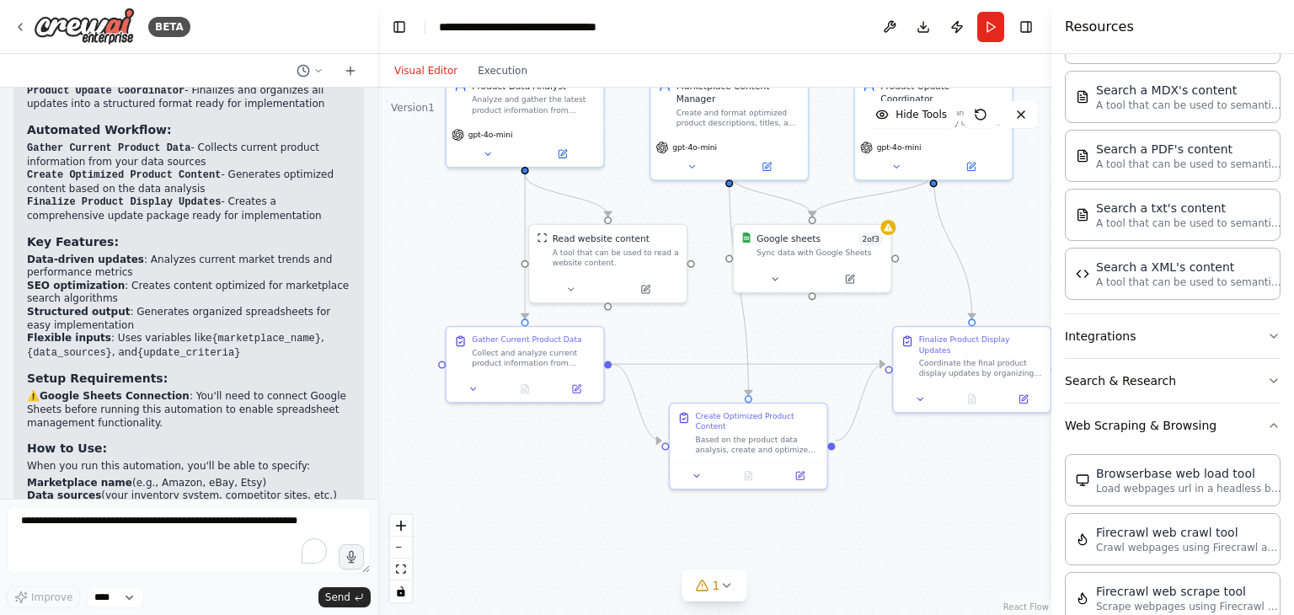
scroll to position [1307, 0]
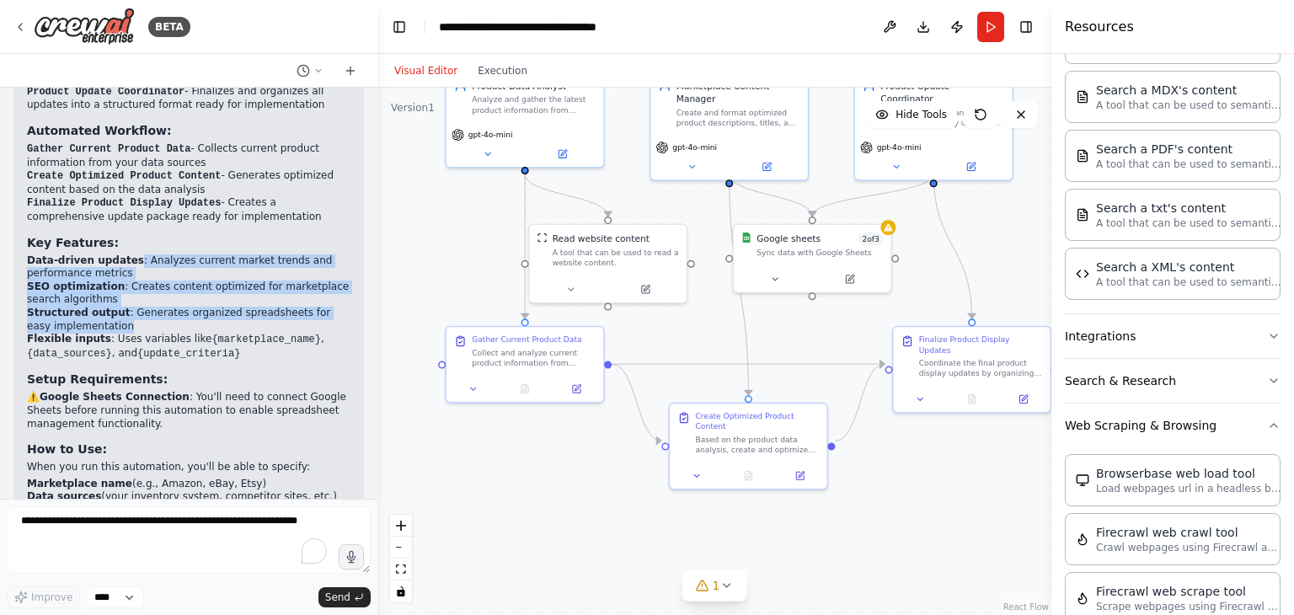
drag, startPoint x: 123, startPoint y: 238, endPoint x: 284, endPoint y: 309, distance: 175.8
click at [284, 309] on ul "Data-driven updates : Analyzes current market trends and performance metrics SE…" at bounding box center [189, 307] width 324 height 107
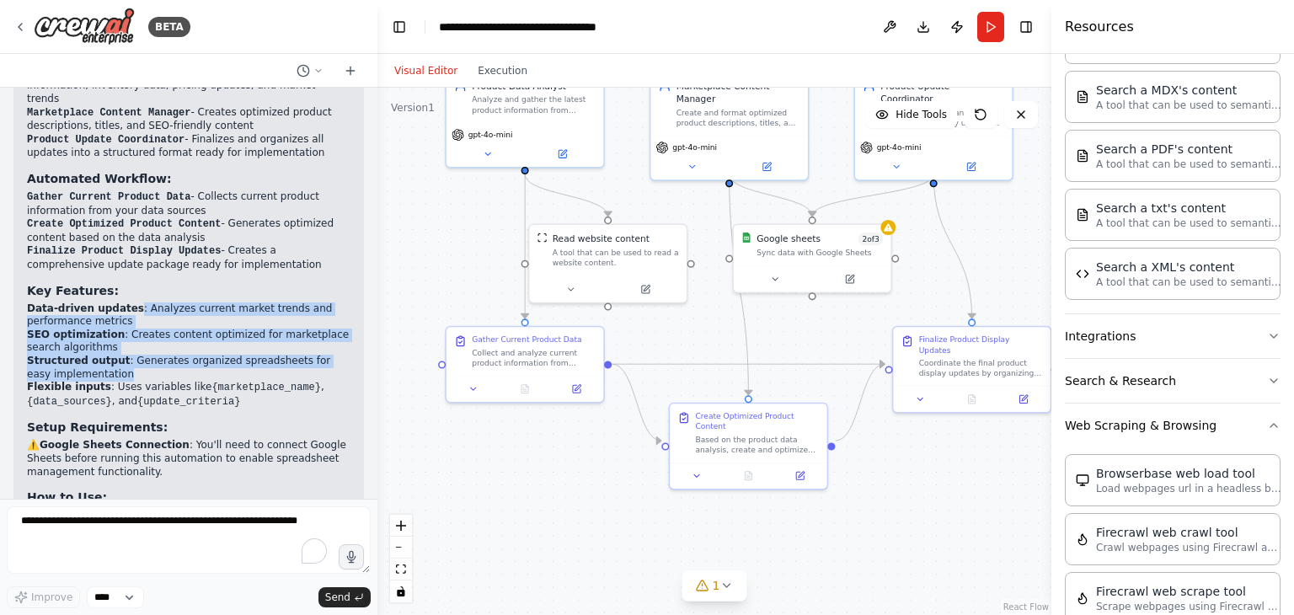
scroll to position [1054, 0]
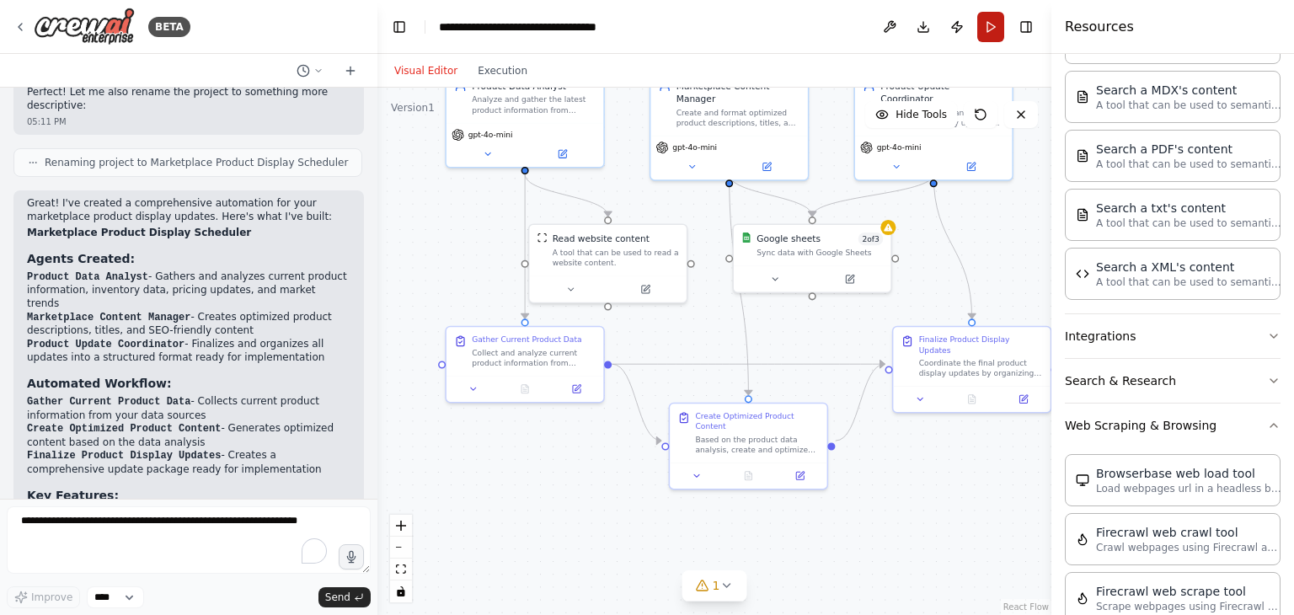
click at [985, 21] on button "Run" at bounding box center [990, 27] width 27 height 30
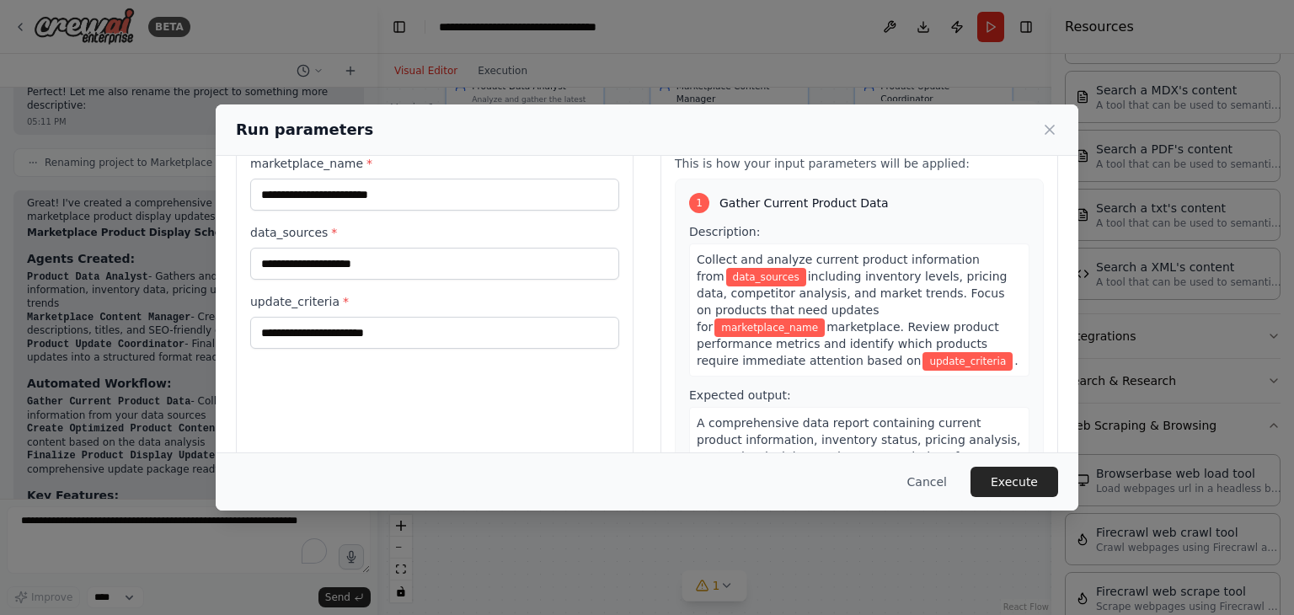
scroll to position [58, 0]
click at [897, 259] on span "Collect and analyze current product information from" at bounding box center [838, 269] width 283 height 30
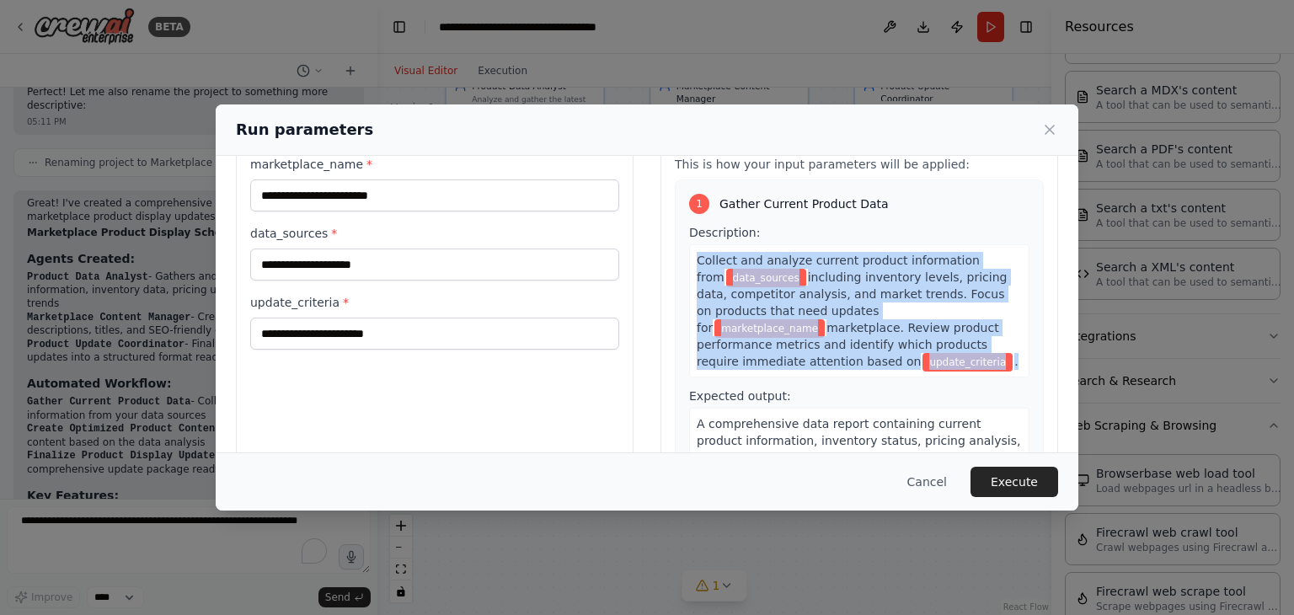
click at [897, 259] on span "Collect and analyze current product information from" at bounding box center [838, 269] width 283 height 30
click at [891, 276] on span "including inventory levels, pricing data, competitor analysis, and market trend…" at bounding box center [852, 302] width 310 height 64
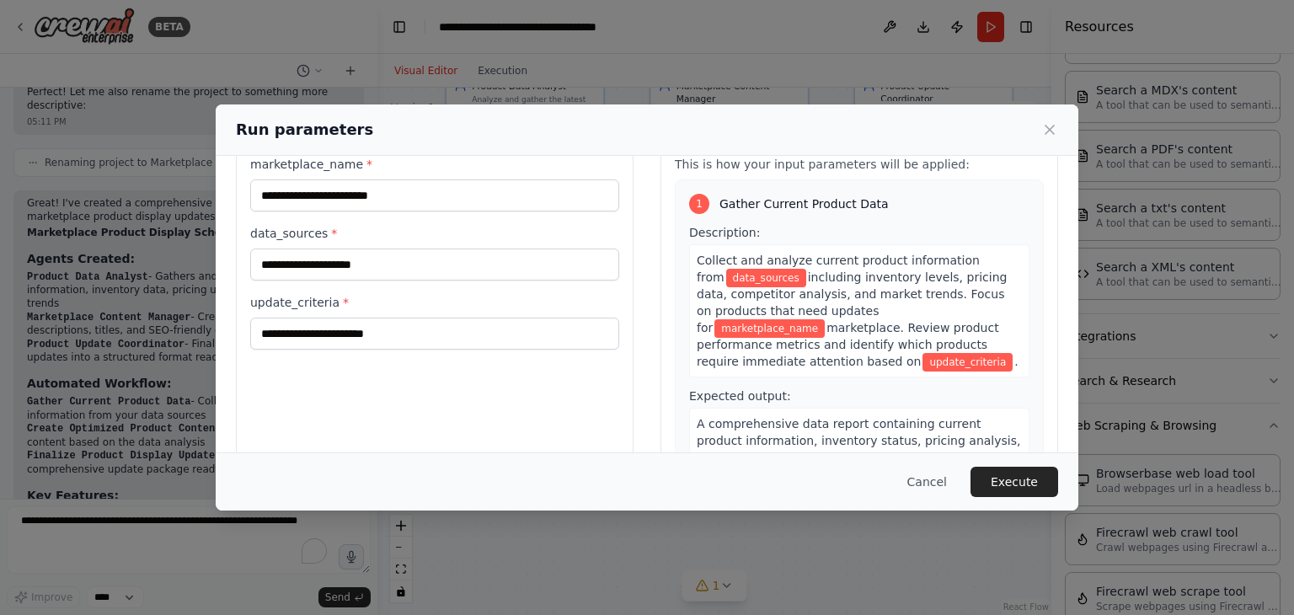
click at [891, 276] on span "including inventory levels, pricing data, competitor analysis, and market trend…" at bounding box center [852, 302] width 310 height 64
click at [911, 278] on span "including inventory levels, pricing data, competitor analysis, and market trend…" at bounding box center [852, 302] width 310 height 64
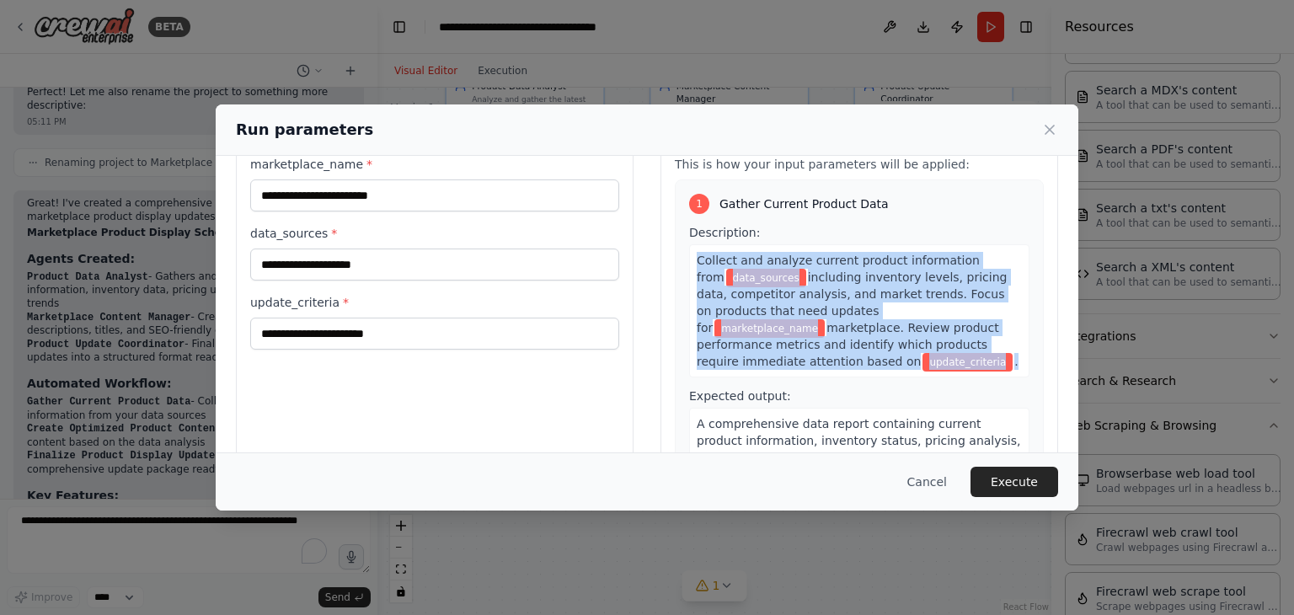
click at [911, 278] on span "including inventory levels, pricing data, competitor analysis, and market trend…" at bounding box center [852, 302] width 310 height 64
click at [918, 321] on span "marketplace. Review product performance metrics and identify which products req…" at bounding box center [848, 344] width 303 height 47
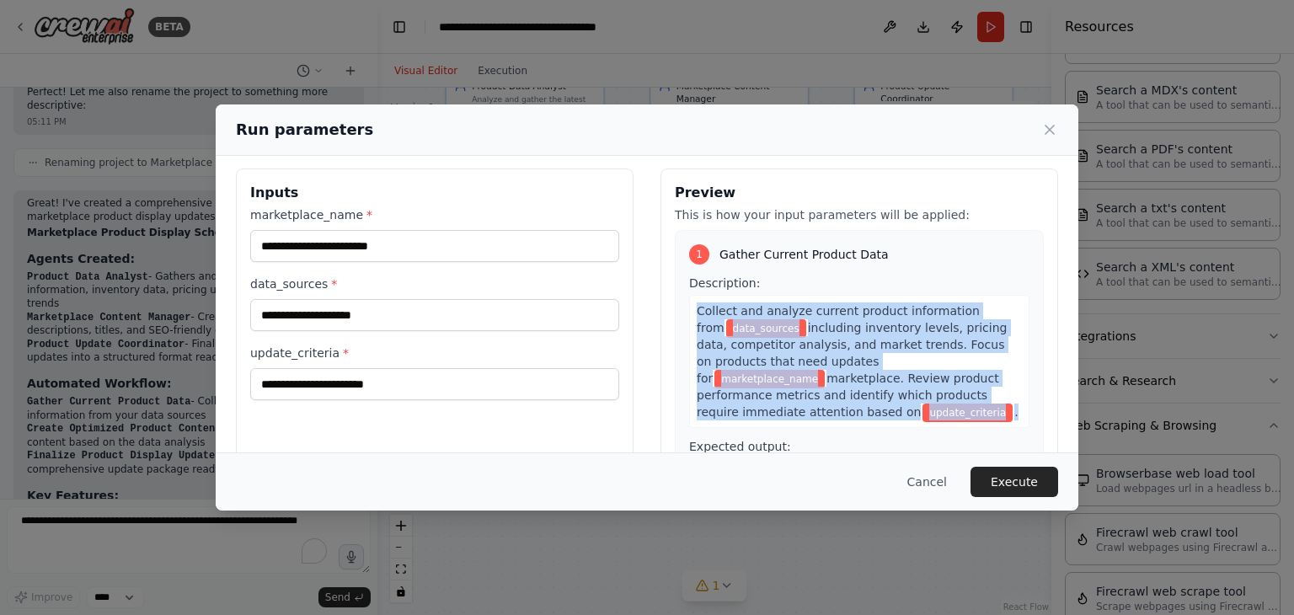
scroll to position [0, 0]
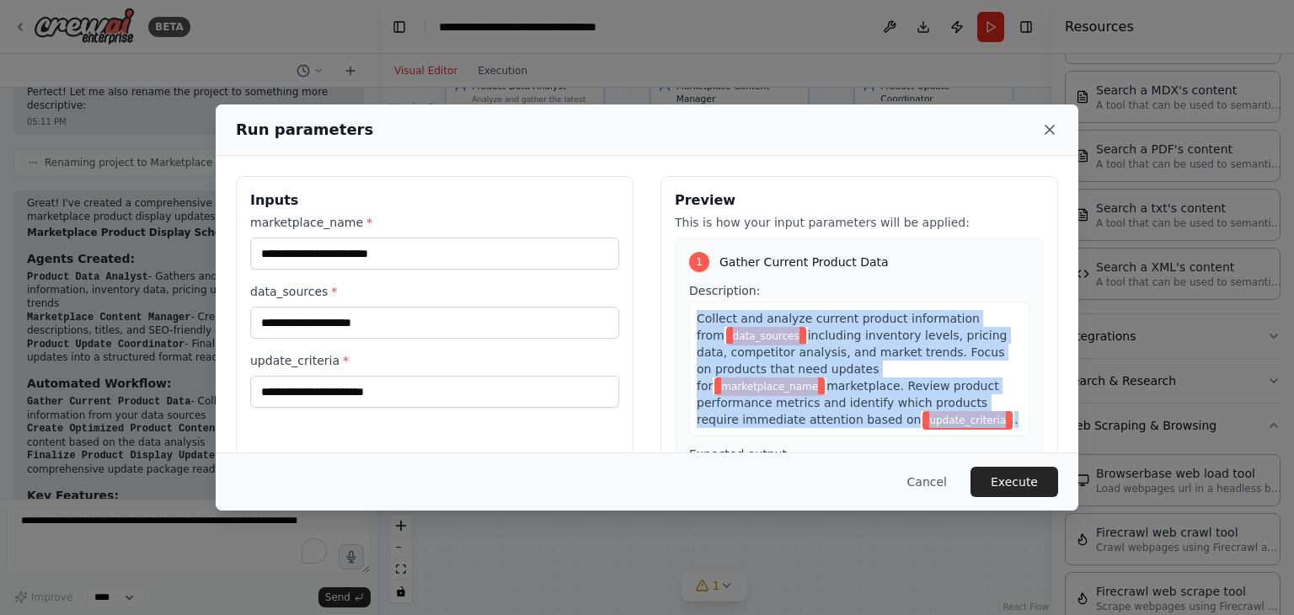
click at [1048, 126] on icon at bounding box center [1050, 129] width 17 height 17
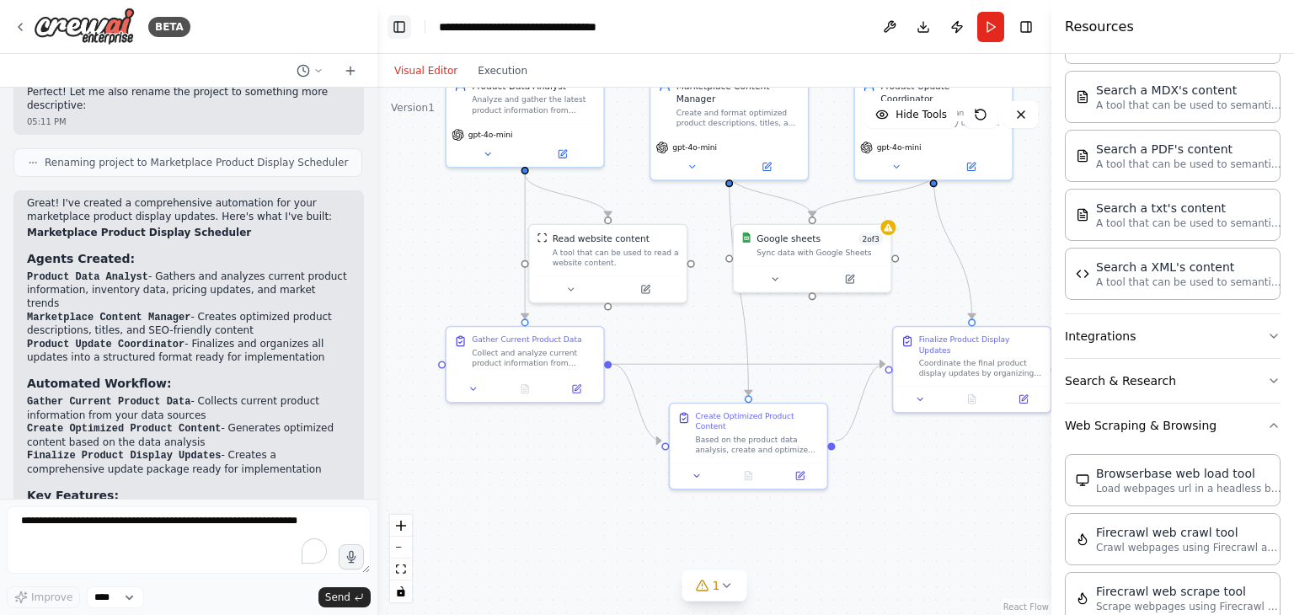
click at [399, 28] on button "Toggle Left Sidebar" at bounding box center [400, 27] width 24 height 24
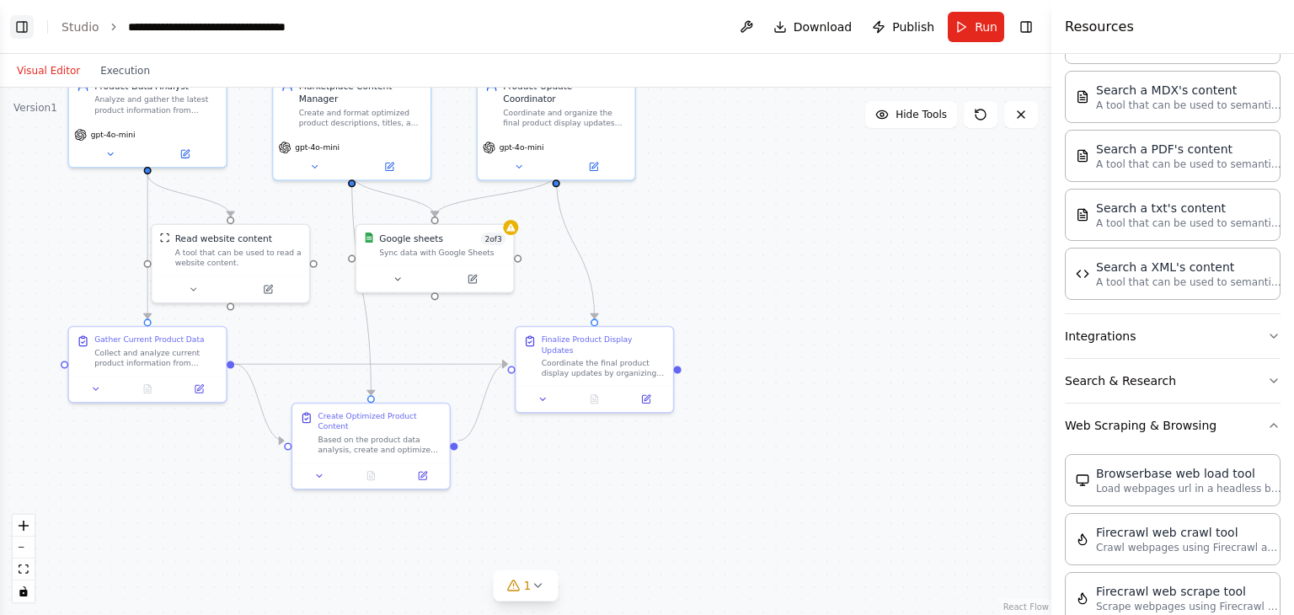
click at [399, 28] on header "**********" at bounding box center [526, 27] width 1052 height 54
